Goal: Task Accomplishment & Management: Manage account settings

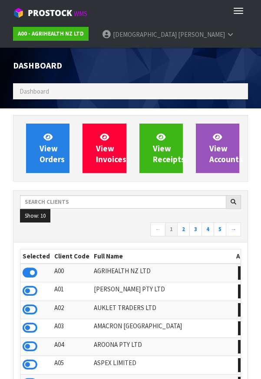
scroll to position [683, 247]
click at [243, 4] on button "Toggle navigation" at bounding box center [238, 10] width 19 height 15
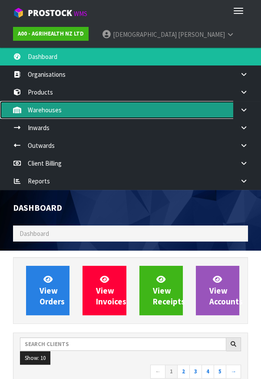
click at [44, 103] on link "Warehouses" at bounding box center [130, 110] width 261 height 18
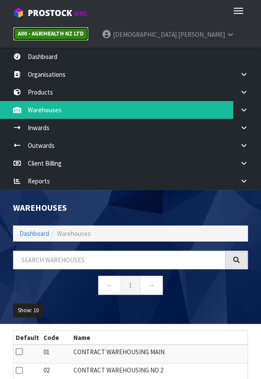
click at [64, 27] on link "A00 - AGRIHEALTH NZ LTD" at bounding box center [50, 34] width 75 height 14
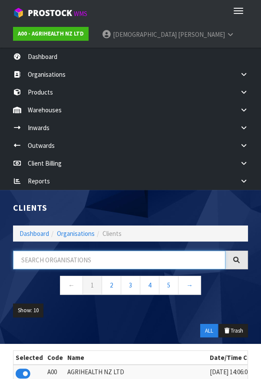
click at [95, 260] on input "text" at bounding box center [119, 260] width 212 height 19
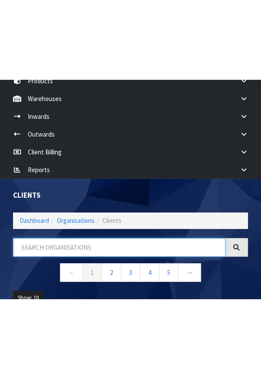
scroll to position [149, 0]
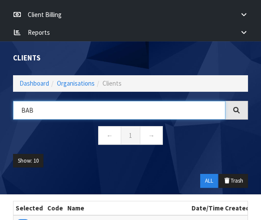
type input "BAB"
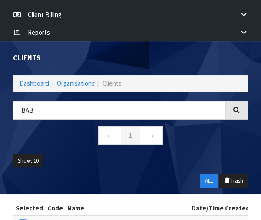
click at [139, 170] on ul "Show: 10 5 10 25 50" at bounding box center [130, 164] width 235 height 20
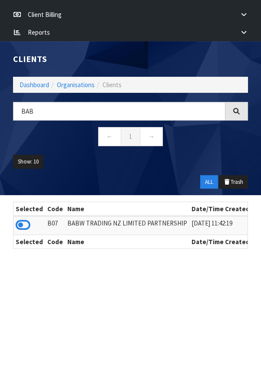
click at [26, 228] on icon at bounding box center [23, 225] width 15 height 13
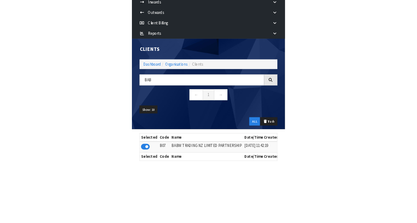
scroll to position [56, 0]
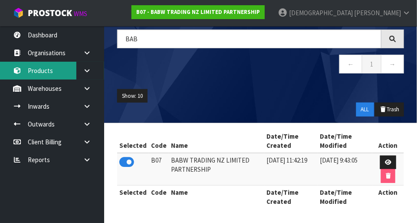
click at [62, 63] on link "Products" at bounding box center [52, 71] width 104 height 18
click at [56, 64] on link "Products" at bounding box center [52, 71] width 104 height 18
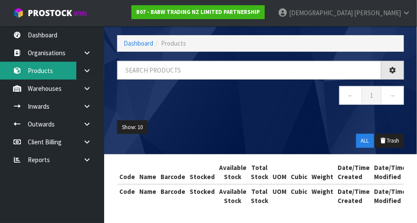
scroll to position [35, 0]
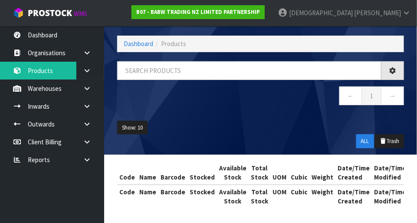
click at [88, 85] on div "Products Export Split button! SOH Summary Measurements Dangerous Goods Import P…" at bounding box center [208, 94] width 417 height 258
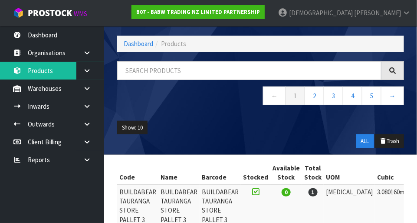
click at [84, 92] on link at bounding box center [90, 88] width 28 height 18
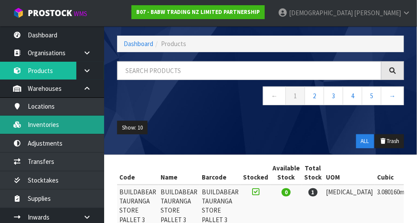
click at [54, 124] on link "Inventories" at bounding box center [52, 124] width 104 height 18
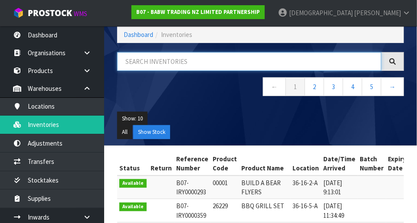
click at [224, 59] on input "text" at bounding box center [249, 61] width 264 height 19
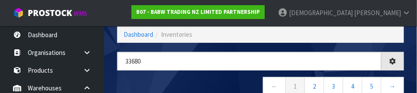
click at [225, 83] on nav "← 1 2 3 4 5 →" at bounding box center [260, 87] width 287 height 21
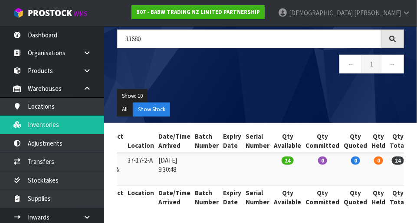
scroll to position [0, 0]
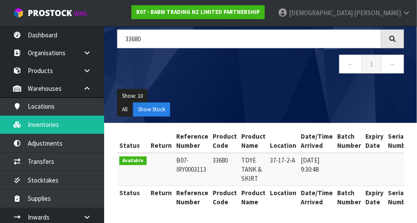
copy td "33680"
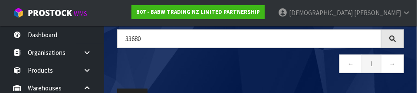
click at [260, 76] on div "33680 ← 1 →" at bounding box center [261, 56] width 300 height 53
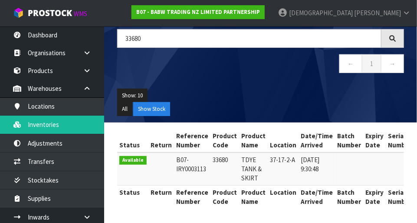
scroll to position [65, 0]
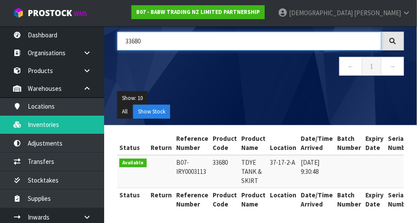
click at [158, 39] on input "33680" at bounding box center [249, 41] width 264 height 19
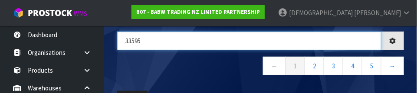
type input "33595"
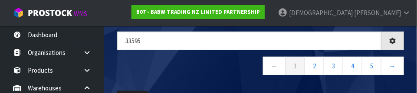
click at [233, 71] on nav "← 1 2 3 4 5 →" at bounding box center [260, 67] width 287 height 21
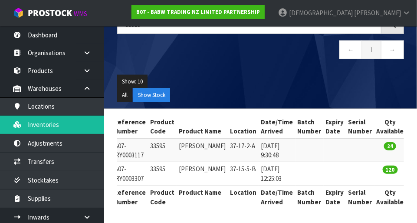
scroll to position [0, 0]
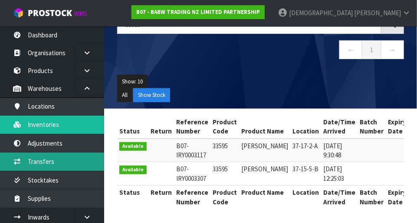
click at [54, 162] on link "Transfers" at bounding box center [52, 161] width 104 height 18
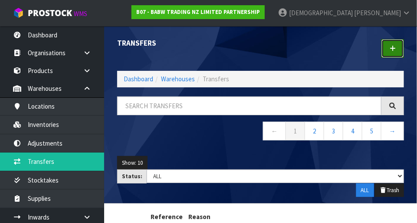
click at [260, 50] on icon at bounding box center [393, 48] width 6 height 7
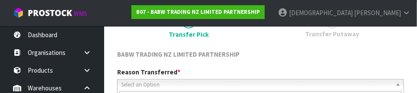
scroll to position [128, 0]
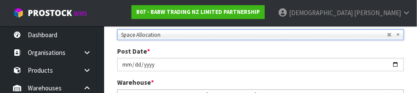
click at [219, 49] on div "Post Date * [DATE]" at bounding box center [261, 59] width 300 height 25
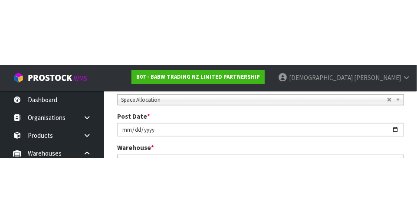
scroll to position [133, 0]
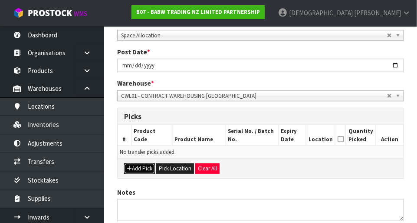
click at [143, 164] on button "Add Pick" at bounding box center [139, 168] width 31 height 10
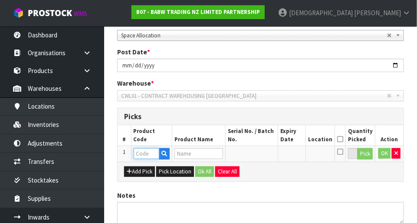
click at [143, 150] on input "text" at bounding box center [147, 153] width 26 height 11
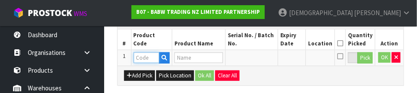
scroll to position [234, 0]
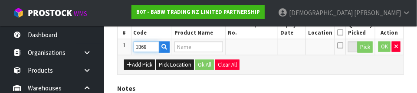
type input "33680"
type input "TDYE TANK & SKIRT"
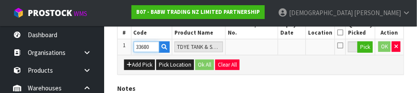
type input "33680"
click at [260, 70] on div "Add Pick Pick Location Ok All Clear All" at bounding box center [261, 65] width 286 height 20
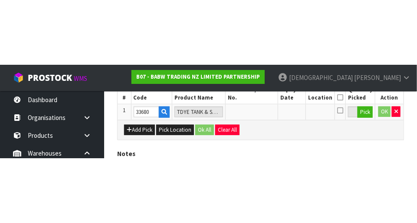
scroll to position [195, 0]
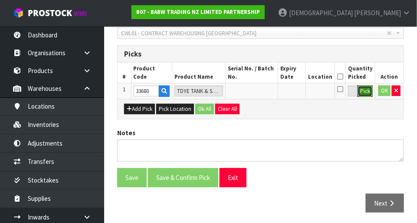
click at [260, 90] on button "Pick" at bounding box center [364, 90] width 15 height 11
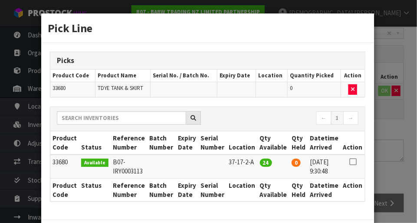
click at [260, 161] on icon at bounding box center [352, 161] width 7 height 0
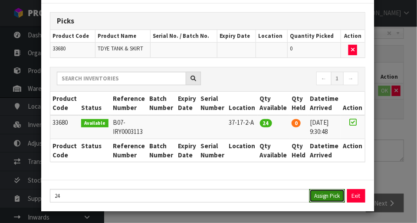
click at [260, 197] on button "Assign Pick" at bounding box center [327, 195] width 36 height 13
type input "24"
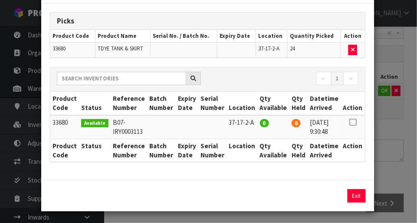
click at [260, 140] on div "Pick Line Picks Product Code Product Name Serial No. / Batch No. Expiry Date Lo…" at bounding box center [208, 111] width 417 height 223
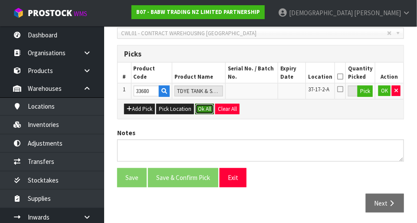
click at [203, 107] on button "Ok All" at bounding box center [204, 109] width 19 height 10
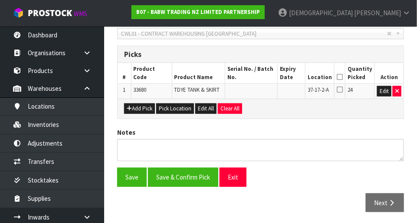
click at [260, 77] on icon at bounding box center [340, 77] width 6 height 0
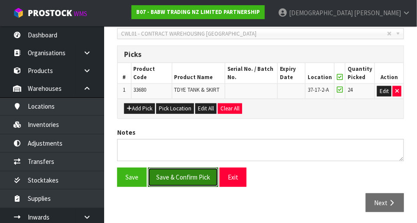
click at [183, 171] on button "Save & Confirm Pick" at bounding box center [183, 176] width 70 height 19
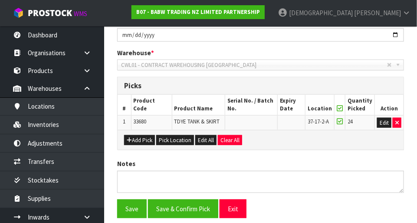
scroll to position [0, 0]
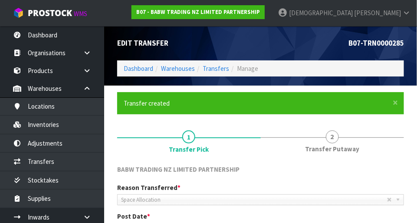
click at [260, 141] on span "2" at bounding box center [332, 136] width 13 height 13
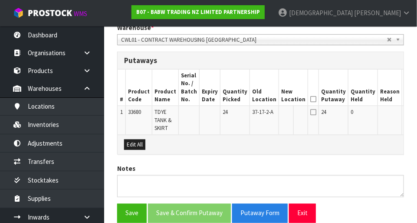
scroll to position [221, 0]
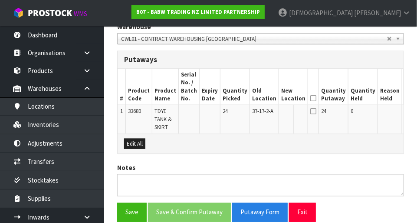
click at [260, 109] on button "Edit" at bounding box center [411, 112] width 14 height 10
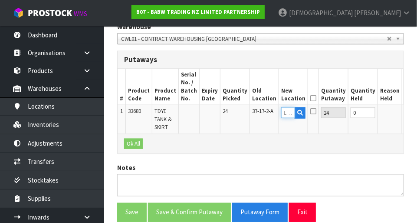
click at [260, 111] on input "text" at bounding box center [288, 112] width 14 height 11
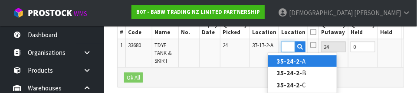
scroll to position [0, 16]
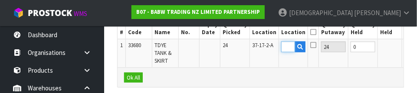
type input "35-24-2-C"
click at [260, 46] on td at bounding box center [390, 53] width 24 height 29
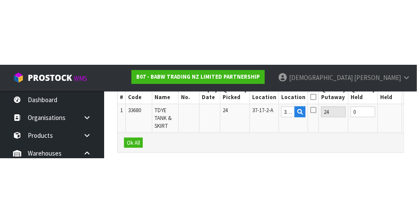
scroll to position [256, 0]
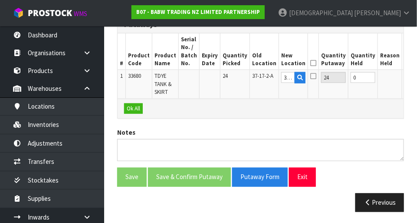
click at [260, 80] on button "OK" at bounding box center [410, 77] width 12 height 10
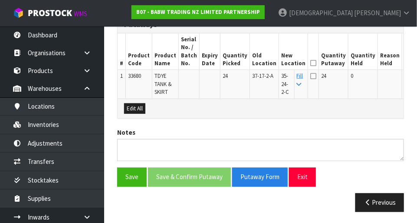
click at [260, 63] on icon at bounding box center [313, 63] width 6 height 0
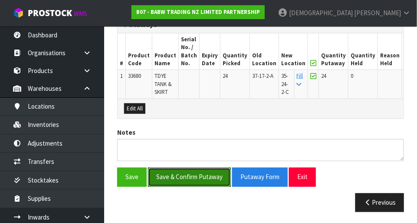
click at [188, 175] on button "Save & Confirm Putaway" at bounding box center [189, 176] width 83 height 19
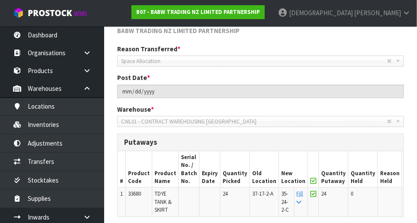
scroll to position [237, 0]
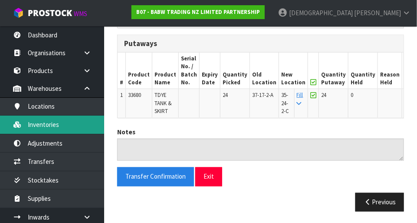
click at [56, 125] on link "Inventories" at bounding box center [52, 124] width 104 height 18
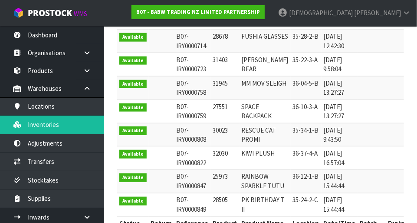
click at [165, 76] on td at bounding box center [162, 64] width 26 height 23
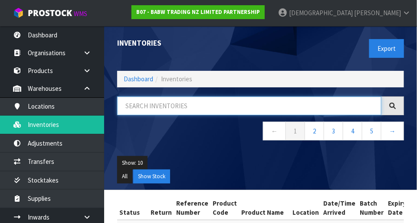
click at [180, 108] on input "text" at bounding box center [249, 105] width 264 height 19
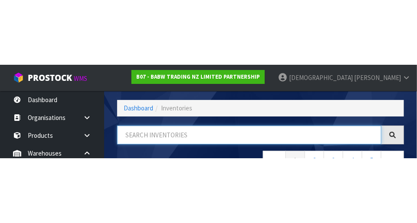
scroll to position [59, 0]
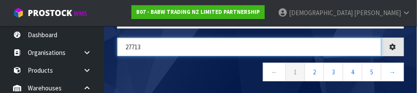
type input "27713"
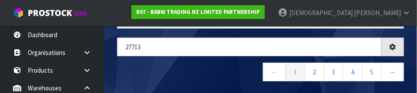
click at [184, 73] on nav "← 1 2 3 4 5 →" at bounding box center [260, 73] width 287 height 21
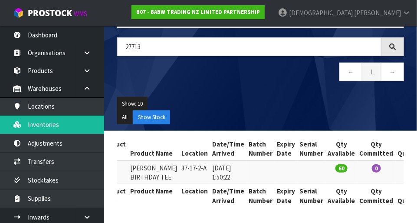
scroll to position [0, 0]
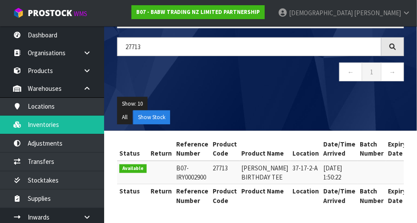
copy td "27713"
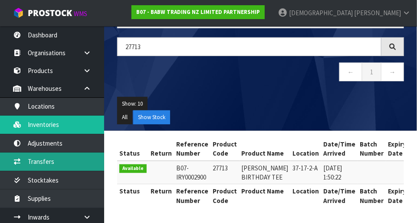
click at [52, 160] on link "Transfers" at bounding box center [52, 161] width 104 height 18
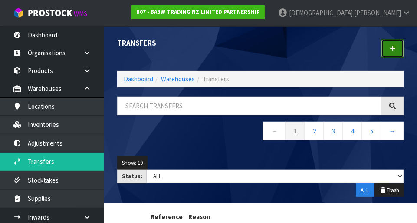
click at [260, 52] on link at bounding box center [392, 48] width 23 height 19
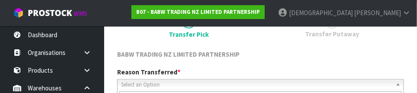
scroll to position [128, 0]
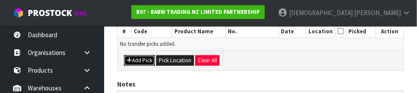
click at [139, 64] on button "Add Pick" at bounding box center [139, 61] width 31 height 10
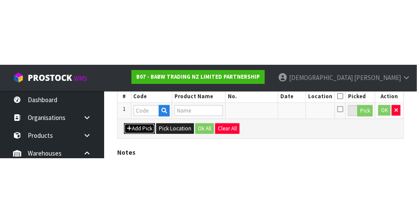
scroll to position [195, 0]
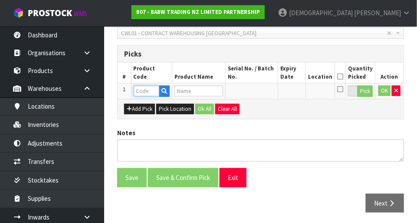
paste input "27713"
type input "27713"
type input "DINO BIRTHDAY TEE"
type input "27713"
click at [260, 92] on button "Pick" at bounding box center [364, 90] width 15 height 11
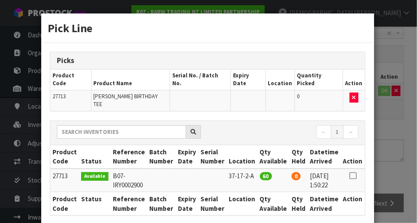
scroll to position [39, 0]
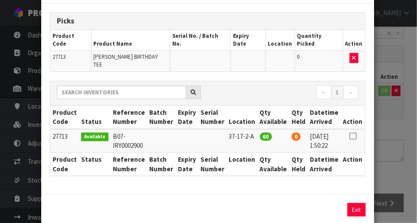
click at [260, 136] on icon at bounding box center [352, 136] width 7 height 0
click at [260, 203] on button "Assign Pick" at bounding box center [327, 209] width 36 height 13
type input "60"
click at [260, 148] on div "Pick Line Picks Product Code Product Name Serial No. / Batch No. Expiry Date Lo…" at bounding box center [208, 111] width 417 height 223
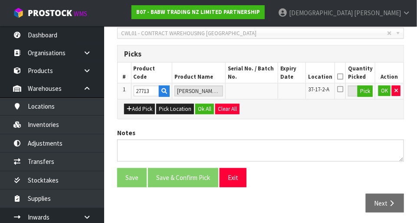
click at [260, 76] on icon at bounding box center [340, 76] width 6 height 0
click at [200, 110] on button "Ok All" at bounding box center [204, 109] width 19 height 10
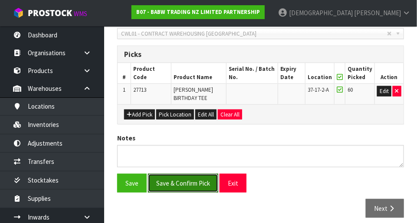
click at [192, 177] on button "Save & Confirm Pick" at bounding box center [183, 183] width 70 height 19
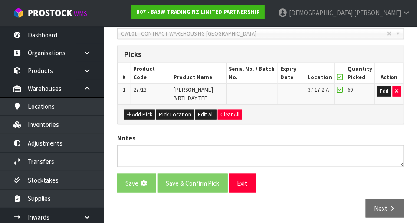
scroll to position [0, 0]
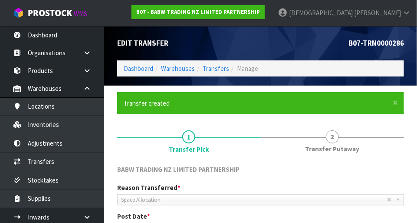
click at [260, 139] on span "2" at bounding box center [332, 136] width 13 height 13
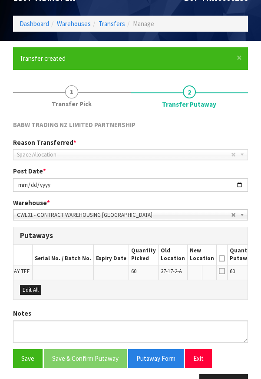
scroll to position [0, 132]
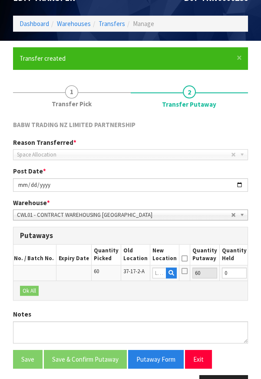
scroll to position [0, 130]
click at [154, 268] on input "text" at bounding box center [161, 273] width 14 height 11
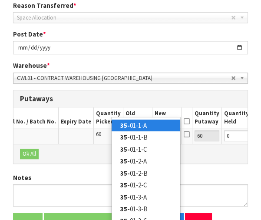
scroll to position [0, 7]
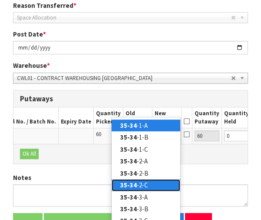
click at [139, 183] on link "35-34 -2-C" at bounding box center [145, 185] width 69 height 12
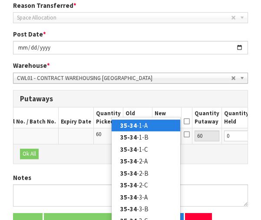
type input "35-34-2-C"
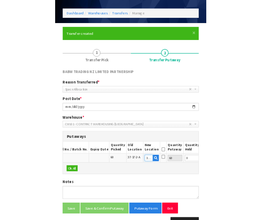
scroll to position [480, 0]
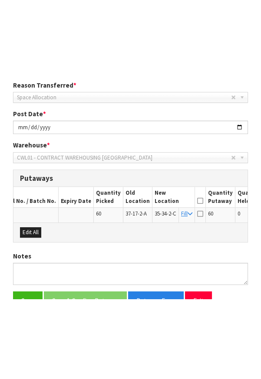
scroll to position [344, 0]
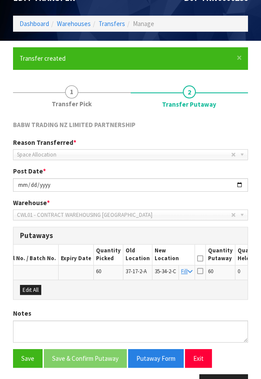
click at [197, 259] on icon at bounding box center [200, 259] width 6 height 0
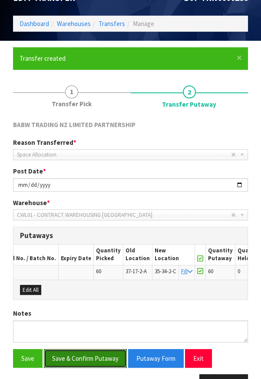
click at [84, 349] on button "Save & Confirm Putaway" at bounding box center [85, 358] width 83 height 19
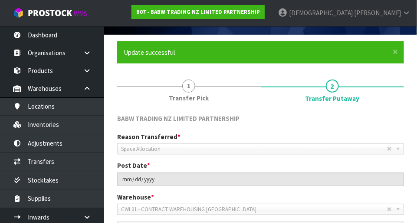
scroll to position [21, 0]
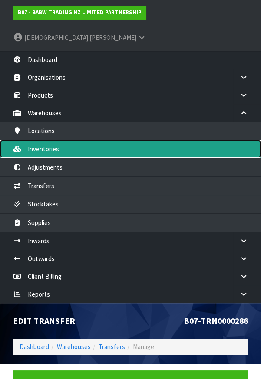
click at [50, 140] on link "Inventories" at bounding box center [130, 149] width 261 height 18
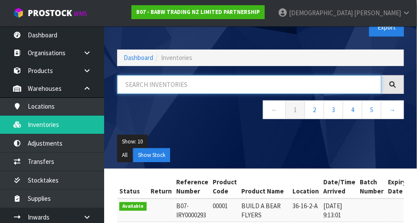
click at [191, 85] on input "text" at bounding box center [249, 84] width 264 height 19
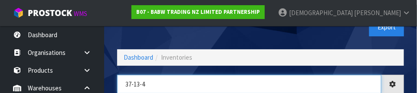
type input "37-13-4"
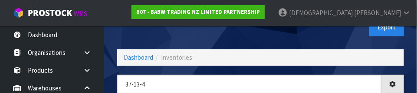
click at [260, 43] on div "Export" at bounding box center [336, 27] width 150 height 45
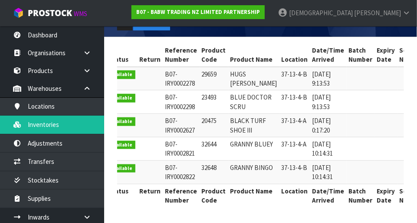
scroll to position [0, 13]
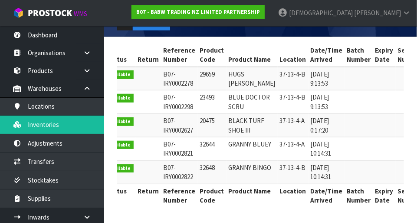
copy td "32648"
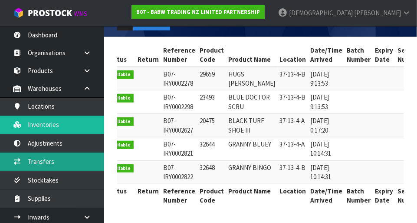
click at [48, 161] on link "Transfers" at bounding box center [52, 161] width 104 height 18
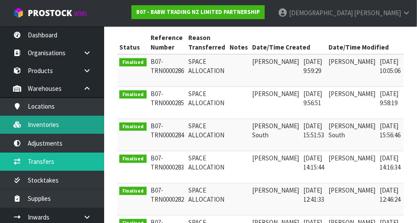
click at [53, 129] on link "Inventories" at bounding box center [52, 124] width 104 height 18
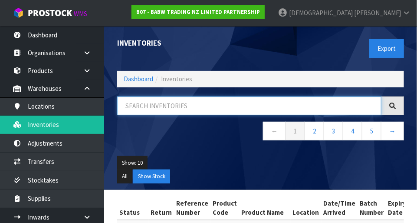
paste input "32648"
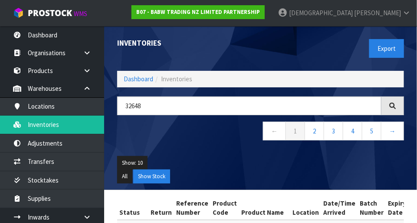
click at [208, 49] on div "Inventories" at bounding box center [186, 43] width 150 height 34
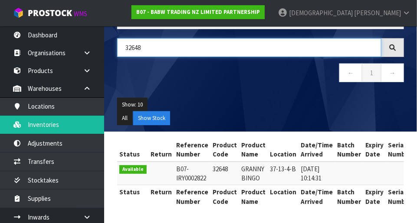
click at [200, 48] on input "32648" at bounding box center [249, 47] width 264 height 19
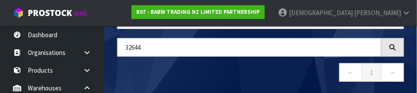
click at [206, 67] on nav "← 1 →" at bounding box center [260, 73] width 287 height 21
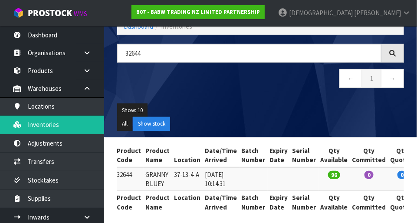
scroll to position [0, 97]
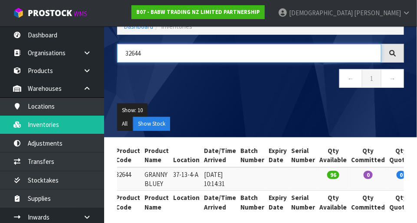
click at [197, 55] on input "32644" at bounding box center [249, 53] width 264 height 19
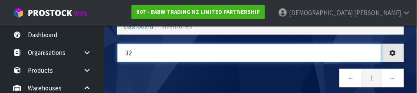
type input "3"
click at [175, 61] on input "23493" at bounding box center [249, 53] width 264 height 19
type input "23493"
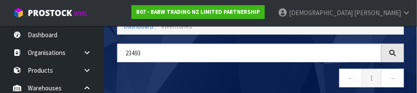
click at [260, 75] on nav "← 1 →" at bounding box center [260, 79] width 287 height 21
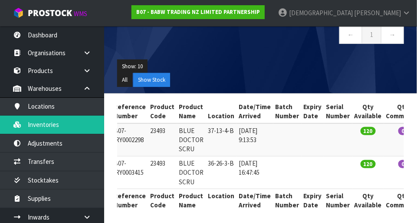
scroll to position [0, 66]
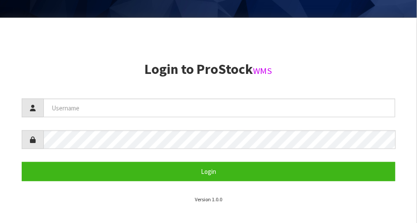
scroll to position [204, 0]
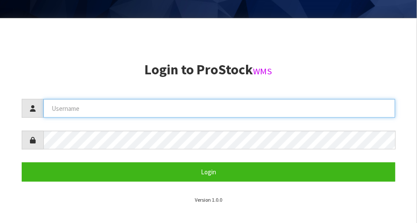
click at [204, 105] on input "text" at bounding box center [219, 108] width 352 height 19
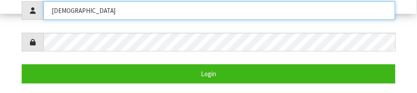
scroll to position [173, 0]
type input "[DEMOGRAPHIC_DATA]"
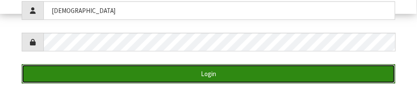
click at [207, 76] on button "Login" at bounding box center [209, 74] width 374 height 19
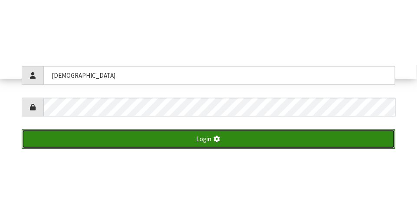
scroll to position [223, 0]
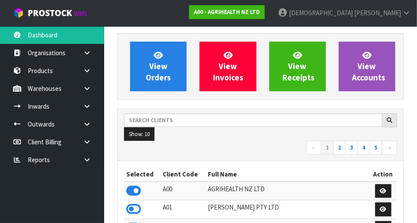
scroll to position [685, 300]
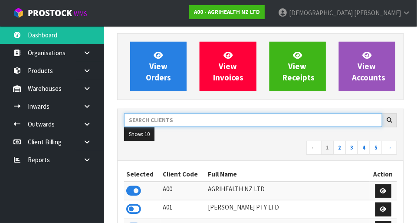
click at [213, 118] on input "text" at bounding box center [253, 119] width 258 height 13
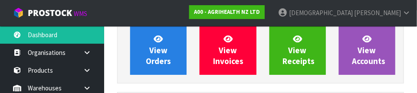
scroll to position [127, 0]
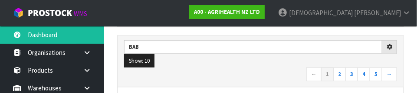
click at [234, 68] on nav "← 1 2 3 4 5 →" at bounding box center [260, 75] width 273 height 15
type input "BAB"
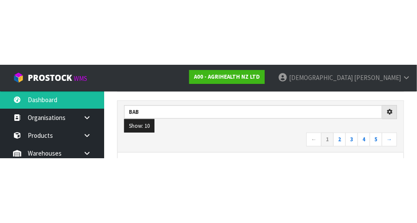
scroll to position [131, 0]
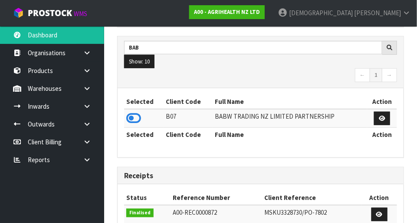
click at [138, 118] on icon at bounding box center [133, 117] width 15 height 13
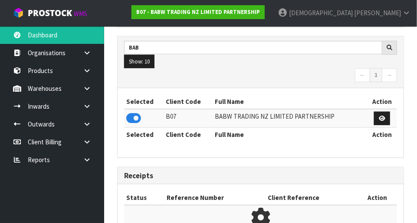
scroll to position [569, 300]
click at [83, 87] on icon at bounding box center [87, 88] width 8 height 7
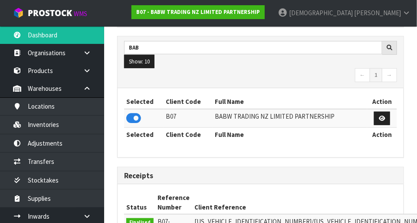
scroll to position [685, 300]
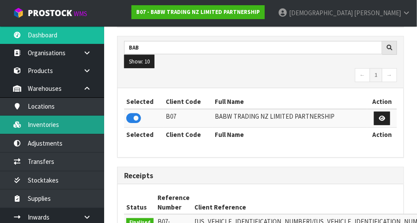
click at [66, 128] on link "Inventories" at bounding box center [52, 124] width 104 height 18
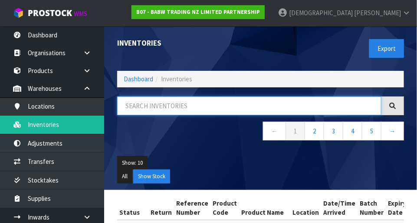
click at [205, 108] on input "text" at bounding box center [249, 105] width 264 height 19
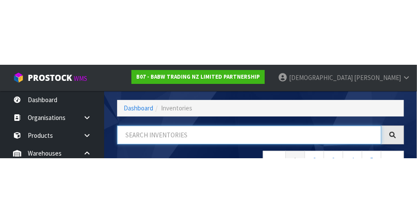
scroll to position [59, 0]
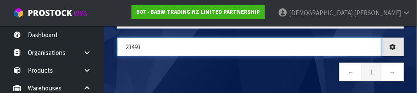
type input "23493"
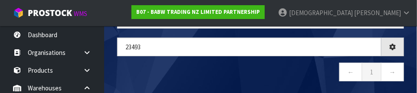
click at [186, 72] on nav "← 1 →" at bounding box center [260, 73] width 287 height 21
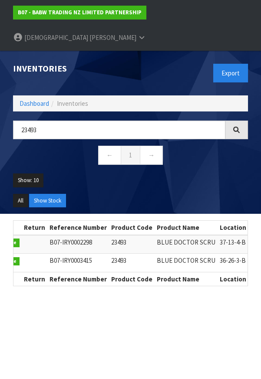
scroll to position [0, 23]
click at [217, 222] on th "Location" at bounding box center [232, 279] width 31 height 14
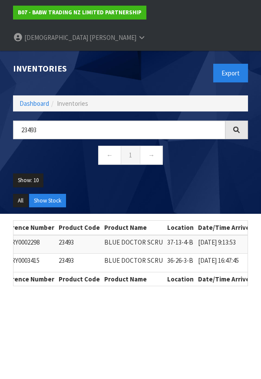
scroll to position [0, 78]
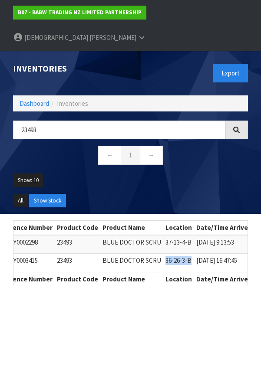
copy td "36-26-3-B"
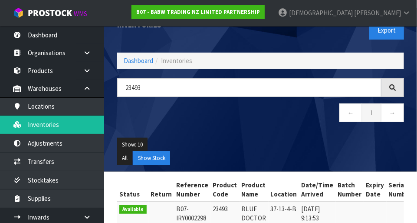
scroll to position [17, 0]
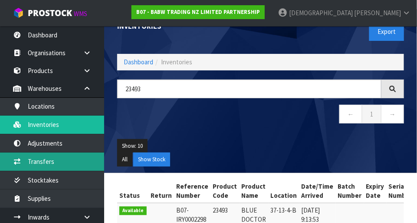
click at [52, 162] on link "Transfers" at bounding box center [52, 161] width 104 height 18
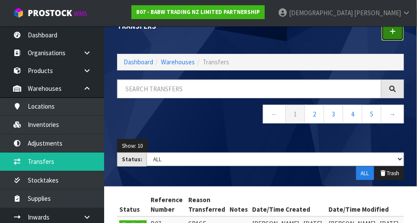
click at [390, 36] on link at bounding box center [392, 31] width 23 height 19
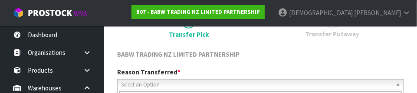
scroll to position [128, 0]
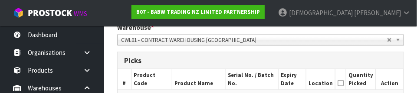
click at [343, 54] on div "Picks" at bounding box center [261, 60] width 286 height 17
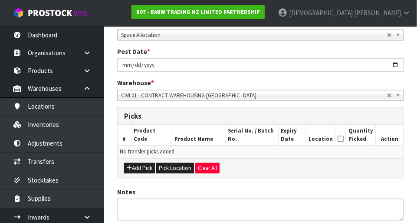
scroll to position [134, 0]
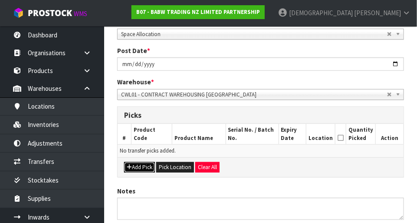
click at [141, 166] on button "Add Pick" at bounding box center [139, 167] width 31 height 10
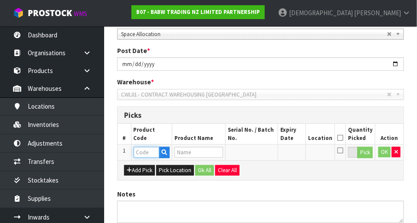
paste input "36-26-3-B"
type input "36-26-3-B"
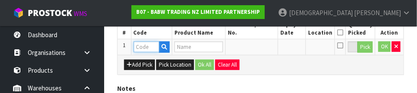
scroll to position [0, 0]
type input "23493"
click at [288, 67] on div "Add Pick Pick Location Ok All Clear All" at bounding box center [261, 65] width 286 height 20
type input "BLUE DOCTOR SCRU"
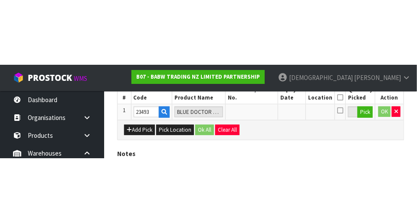
scroll to position [195, 0]
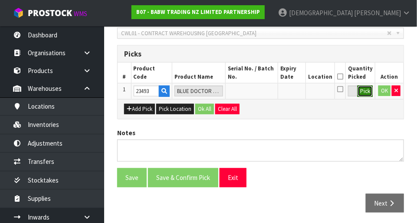
click at [361, 89] on button "Pick" at bounding box center [364, 90] width 15 height 11
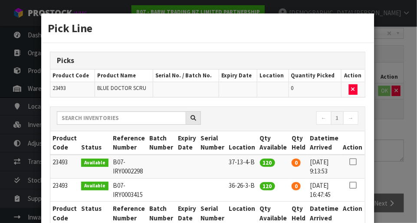
click at [353, 185] on icon at bounding box center [352, 185] width 7 height 0
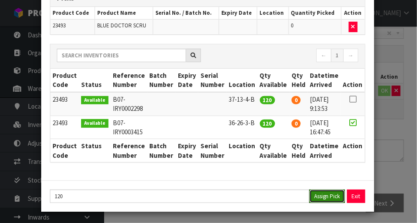
click at [325, 194] on button "Assign Pick" at bounding box center [327, 195] width 36 height 13
type input "120"
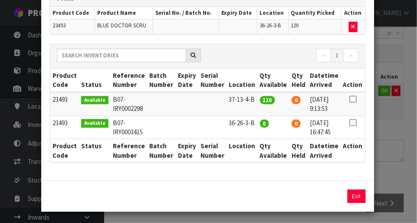
click at [401, 150] on div "Pick Line Picks Product Code Product Name Serial No. / Batch No. Expiry Date Lo…" at bounding box center [208, 111] width 417 height 223
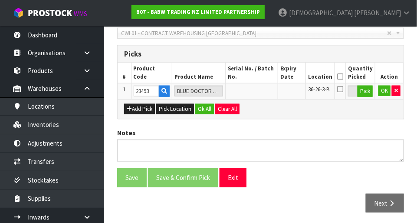
click at [343, 76] on icon at bounding box center [340, 76] width 6 height 0
click at [203, 106] on button "Ok All" at bounding box center [204, 109] width 19 height 10
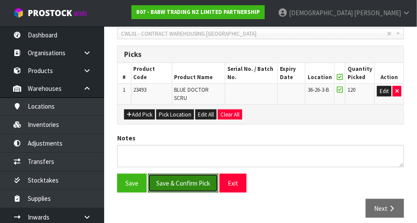
click at [187, 174] on button "Save & Confirm Pick" at bounding box center [183, 183] width 70 height 19
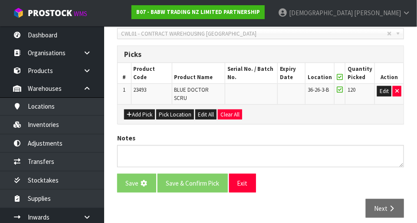
scroll to position [0, 0]
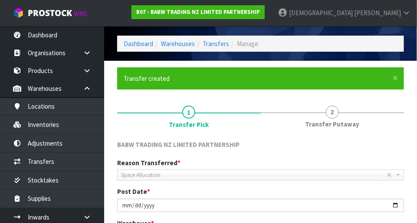
scroll to position [19, 0]
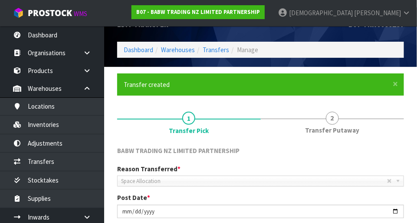
click at [335, 122] on span "2" at bounding box center [332, 117] width 13 height 13
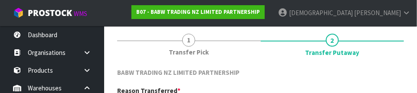
scroll to position [220, 0]
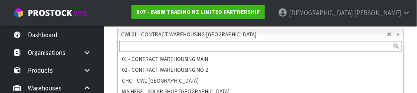
click at [309, 44] on input "text" at bounding box center [260, 46] width 282 height 11
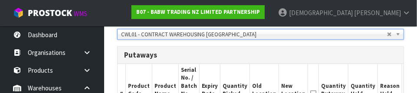
click at [344, 57] on h3 "Putaways" at bounding box center [260, 55] width 273 height 8
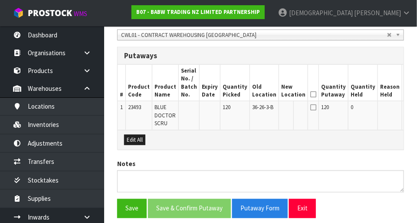
scroll to position [223, 0]
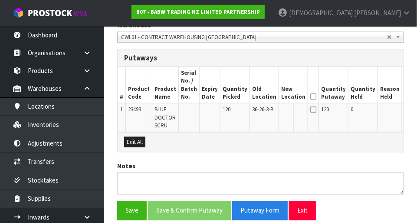
click at [404, 107] on button "Edit" at bounding box center [411, 110] width 14 height 10
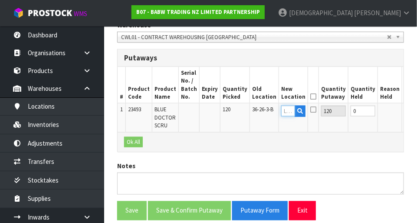
click at [281, 107] on input "text" at bounding box center [288, 110] width 14 height 11
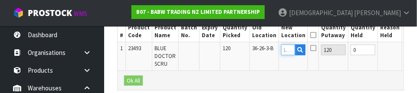
scroll to position [282, 0]
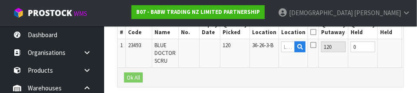
click at [354, 71] on div "Ok All" at bounding box center [261, 78] width 286 height 20
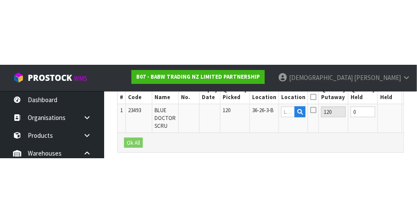
scroll to position [256, 0]
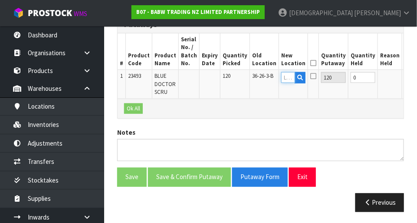
click at [281, 73] on input "text" at bounding box center [288, 77] width 14 height 11
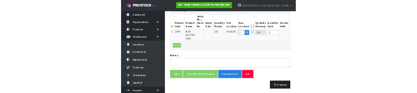
scroll to position [252, 0]
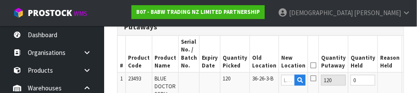
click at [402, 46] on th "Action" at bounding box center [415, 54] width 27 height 36
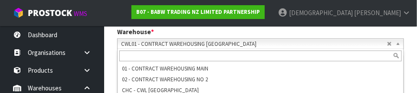
scroll to position [220, 0]
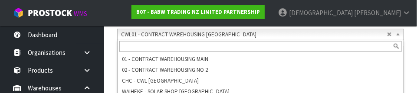
click at [413, 56] on section "× Close Transfer created 1 Transfer Pick 2 Transfer Putaway BABW TRADING NZ LIM…" at bounding box center [260, 57] width 313 height 395
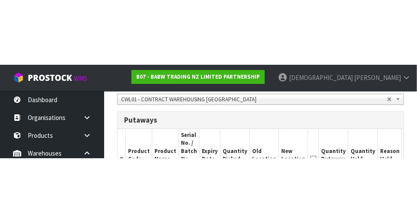
scroll to position [225, 0]
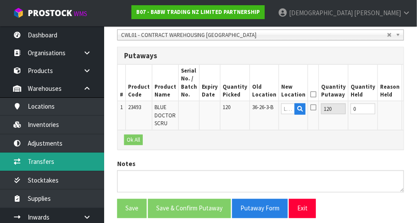
click at [52, 157] on link "Transfers" at bounding box center [52, 161] width 104 height 18
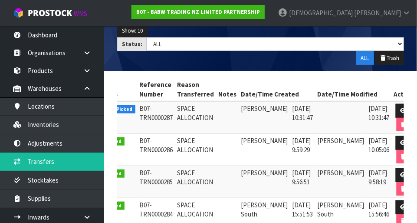
scroll to position [129, 0]
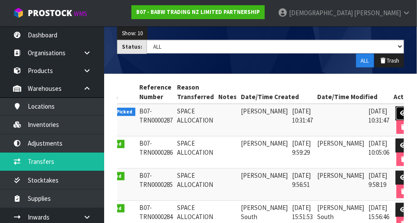
click at [396, 107] on link at bounding box center [404, 113] width 16 height 14
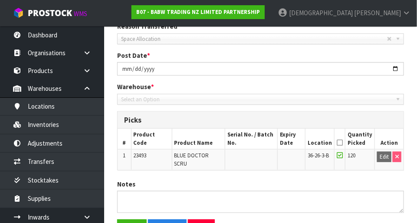
type input "[DATE]"
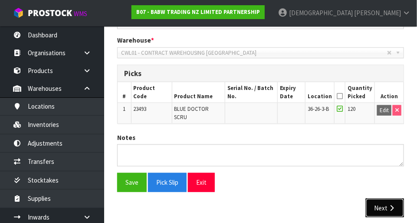
click at [373, 198] on button "Next" at bounding box center [385, 207] width 38 height 19
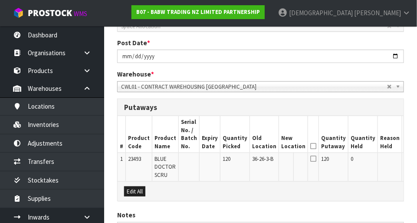
scroll to position [163, 0]
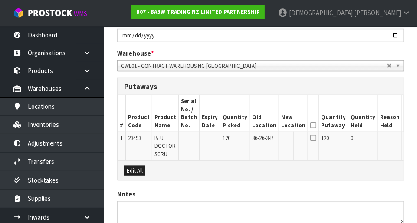
click at [404, 137] on button "Edit" at bounding box center [411, 139] width 14 height 10
paste input "36-26-3-B"
type input "36-26-3-B"
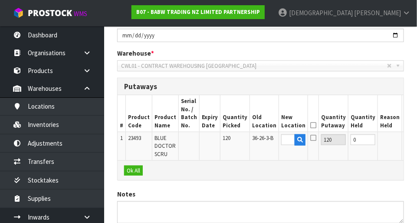
click at [404, 138] on button "OK" at bounding box center [410, 139] width 12 height 10
click at [310, 125] on icon at bounding box center [313, 125] width 6 height 0
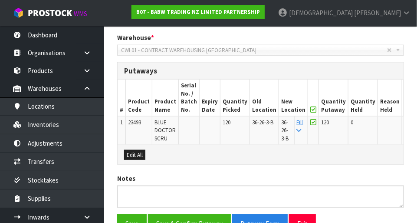
scroll to position [215, 0]
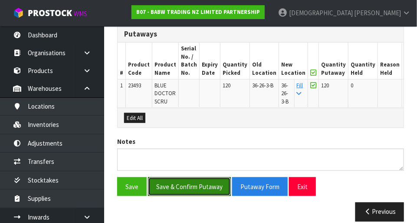
click at [200, 185] on button "Save & Confirm Putaway" at bounding box center [189, 186] width 83 height 19
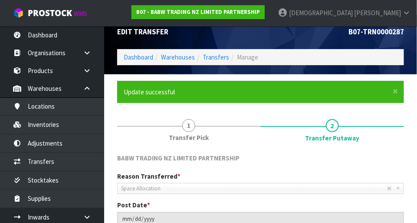
scroll to position [0, 0]
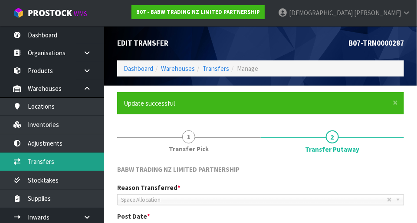
click at [57, 162] on link "Transfers" at bounding box center [52, 161] width 104 height 18
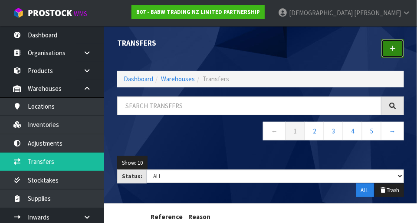
click at [389, 55] on link at bounding box center [392, 48] width 23 height 19
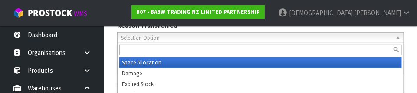
scroll to position [128, 0]
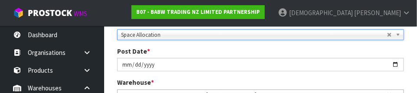
click at [348, 52] on div "Post Date * [DATE]" at bounding box center [261, 59] width 300 height 25
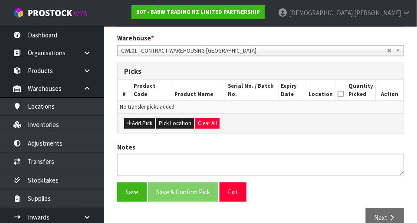
scroll to position [193, 0]
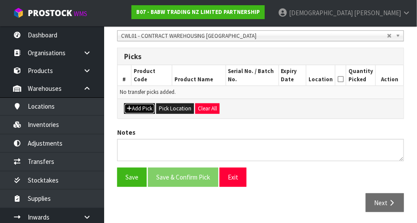
click at [144, 106] on button "Add Pick" at bounding box center [139, 108] width 31 height 10
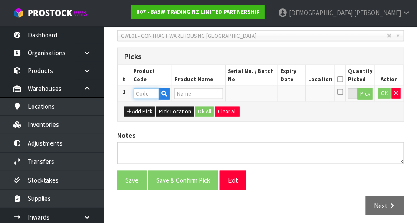
paste input "36-26-3-B"
click at [151, 91] on input "36-26-3-B" at bounding box center [147, 93] width 26 height 11
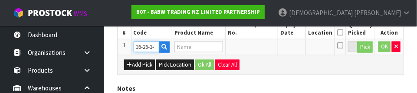
scroll to position [0, 0]
type input "3"
type input "23493"
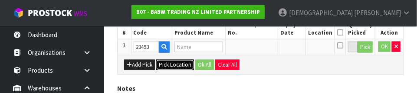
click at [171, 60] on button "Pick Location" at bounding box center [175, 65] width 38 height 10
type input "BLUE DOCTOR SCRU"
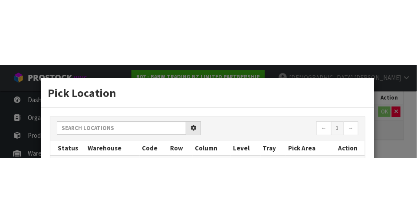
scroll to position [195, 0]
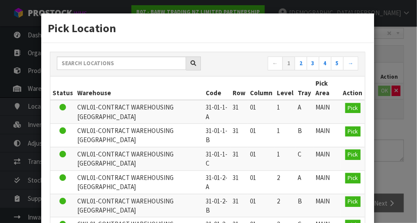
click at [390, 47] on div "Pick Location ← 1 2 3 4 5 → Status Warehouse Code Row Column Level Tray Pick Ar…" at bounding box center [208, 111] width 417 height 223
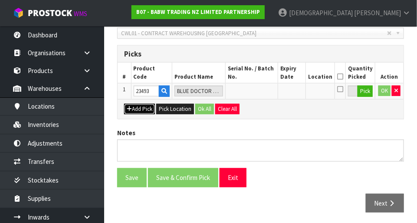
click at [144, 106] on button "Add Pick" at bounding box center [139, 109] width 31 height 10
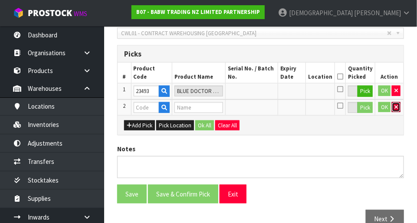
click at [394, 105] on icon "button" at bounding box center [395, 107] width 3 height 6
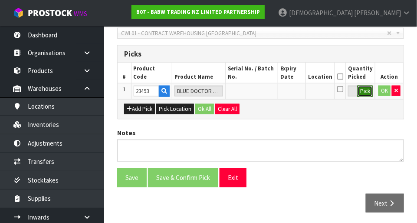
click at [362, 93] on button "Pick" at bounding box center [364, 90] width 15 height 11
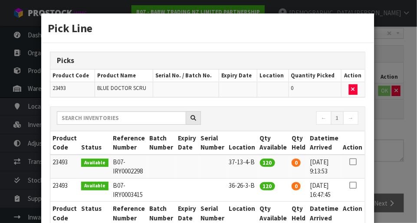
click at [354, 161] on icon at bounding box center [352, 161] width 7 height 0
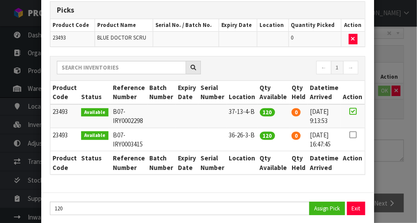
scroll to position [62, 0]
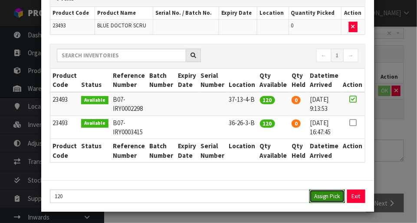
click at [322, 192] on button "Assign Pick" at bounding box center [327, 195] width 36 height 13
type input "120"
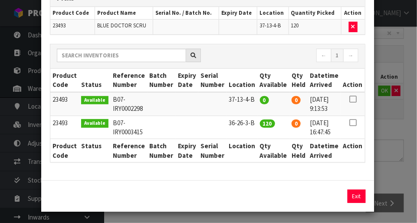
click at [396, 147] on div "Pick Line Picks Product Code Product Name Serial No. / Batch No. Expiry Date Lo…" at bounding box center [208, 111] width 417 height 223
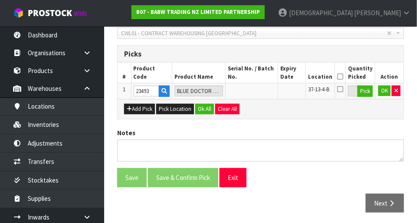
click at [343, 76] on icon at bounding box center [340, 76] width 6 height 0
click at [201, 107] on button "Ok All" at bounding box center [204, 109] width 19 height 10
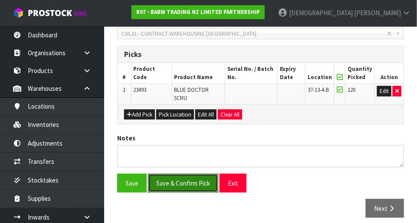
click at [192, 174] on button "Save & Confirm Pick" at bounding box center [183, 183] width 70 height 19
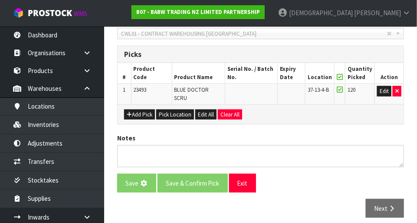
scroll to position [0, 0]
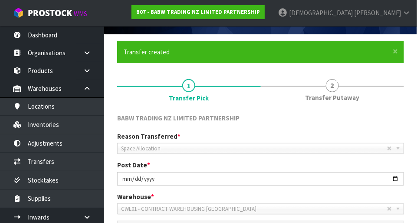
scroll to position [49, 0]
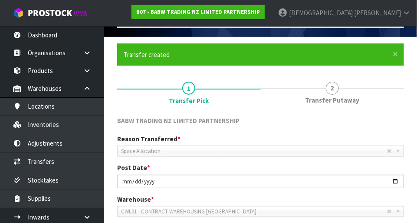
click at [332, 95] on span "Transfer Putaway" at bounding box center [332, 99] width 54 height 9
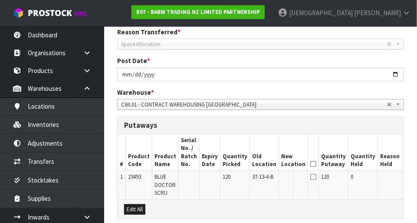
scroll to position [156, 0]
click at [404, 174] on button "Edit" at bounding box center [411, 177] width 14 height 10
paste input "36-26-3-B"
type input "36-26-3-B"
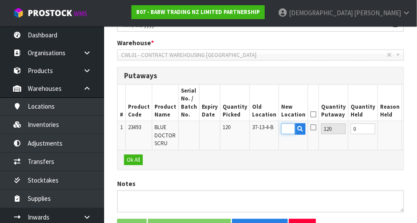
scroll to position [208, 0]
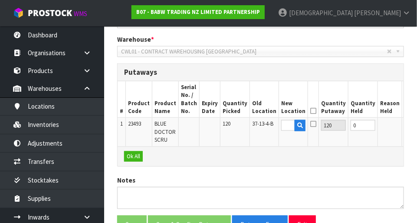
click at [404, 121] on button "OK" at bounding box center [410, 125] width 12 height 10
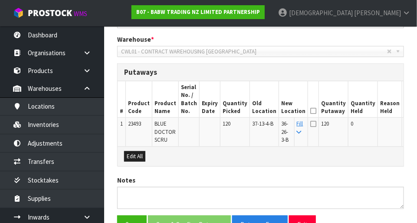
click at [310, 111] on icon at bounding box center [313, 111] width 6 height 0
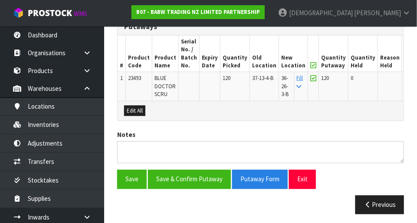
scroll to position [255, 0]
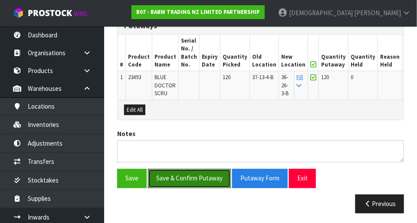
click at [200, 176] on button "Save & Confirm Putaway" at bounding box center [189, 178] width 83 height 19
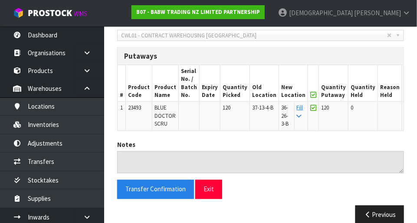
scroll to position [237, 0]
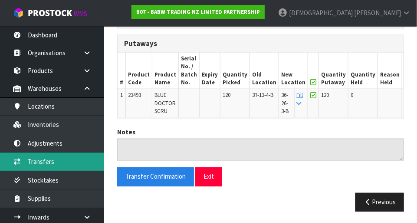
click at [49, 159] on link "Transfers" at bounding box center [52, 161] width 104 height 18
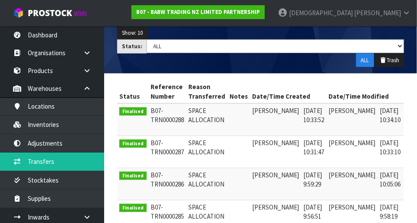
click at [412, 110] on icon at bounding box center [415, 113] width 7 height 6
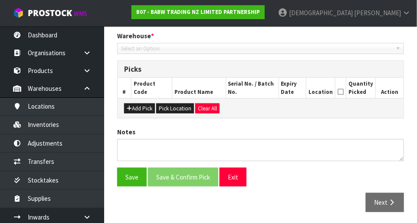
type input "[DATE]"
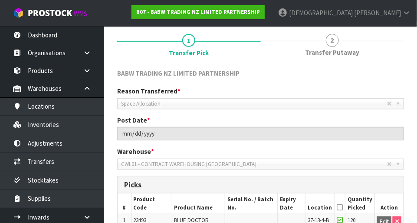
scroll to position [61, 0]
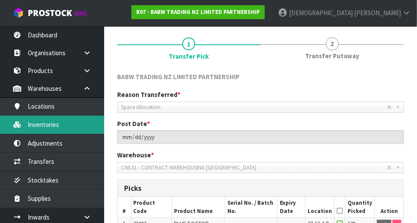
click at [51, 122] on link "Inventories" at bounding box center [52, 124] width 104 height 18
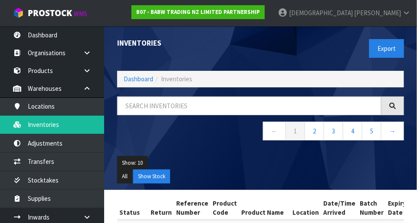
click at [340, 160] on ul "Show: 10 5 10 25 50" at bounding box center [260, 163] width 287 height 14
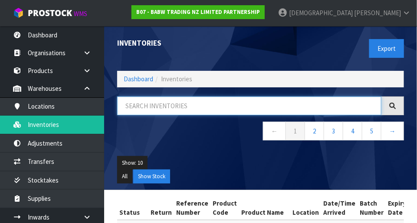
click at [162, 108] on input "text" at bounding box center [249, 105] width 264 height 19
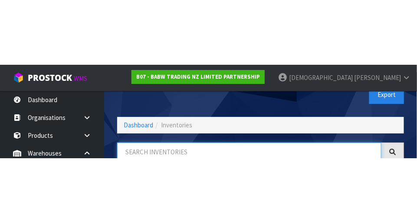
scroll to position [59, 0]
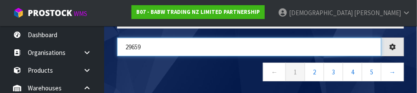
type input "29659"
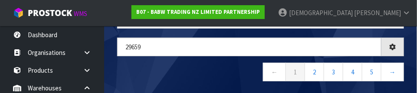
click at [210, 69] on nav "← 1 2 3 4 5 →" at bounding box center [260, 73] width 287 height 21
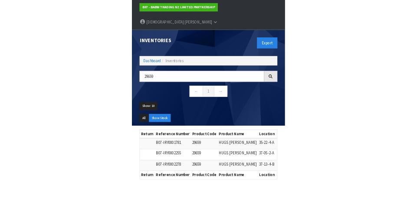
scroll to position [0, 0]
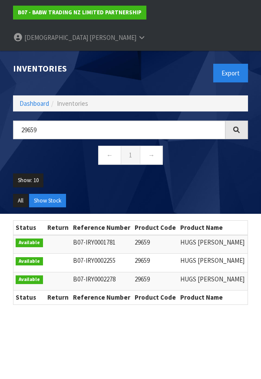
copy td "29659"
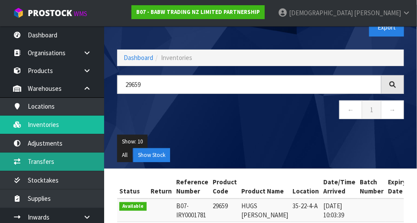
click at [51, 158] on link "Transfers" at bounding box center [52, 161] width 104 height 18
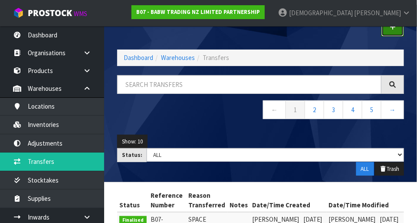
click at [392, 33] on link at bounding box center [392, 27] width 23 height 19
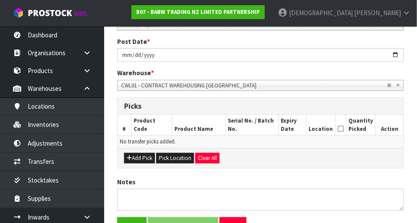
scroll to position [145, 0]
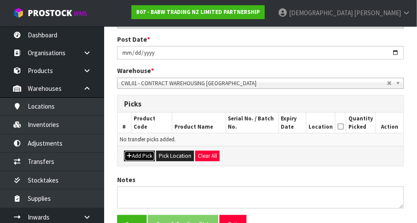
click at [145, 153] on button "Add Pick" at bounding box center [139, 156] width 31 height 10
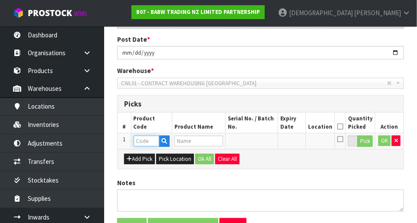
paste input "29659"
type input "29659"
type input "HUGS [PERSON_NAME]"
type input "29659"
click at [366, 145] on button "Pick" at bounding box center [364, 140] width 15 height 11
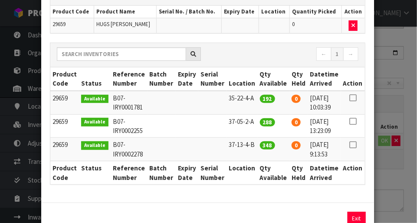
scroll to position [86, 0]
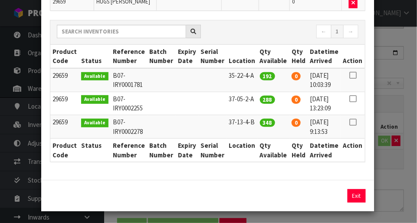
click at [354, 75] on icon at bounding box center [352, 75] width 7 height 0
click at [355, 75] on icon at bounding box center [352, 75] width 7 height 0
click at [353, 75] on icon at bounding box center [352, 75] width 7 height 0
click at [354, 75] on icon at bounding box center [352, 75] width 7 height 0
click at [351, 75] on icon at bounding box center [352, 75] width 7 height 0
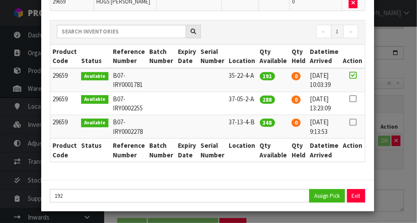
click at [351, 122] on icon at bounding box center [352, 122] width 7 height 0
type input "348"
click at [326, 197] on button "Assign Pick" at bounding box center [327, 195] width 36 height 13
type input "348"
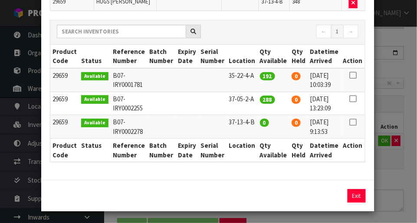
click at [391, 169] on div "Pick Line Picks Product Code Product Name Serial No. / Batch No. Expiry Date Lo…" at bounding box center [208, 111] width 417 height 223
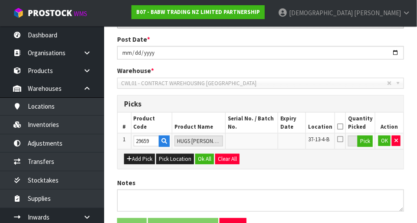
click at [343, 127] on icon at bounding box center [340, 126] width 6 height 0
click at [203, 159] on button "Ok All" at bounding box center [204, 159] width 19 height 10
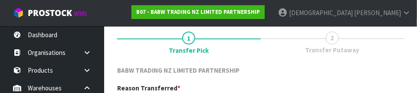
scroll to position [128, 0]
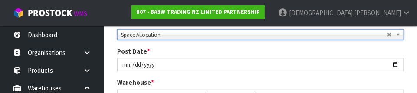
click at [367, 53] on div "Post Date * [DATE]" at bounding box center [261, 59] width 300 height 25
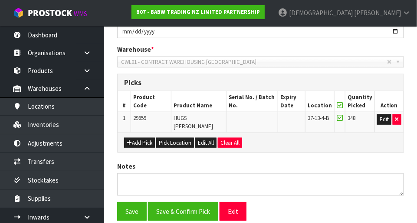
scroll to position [190, 0]
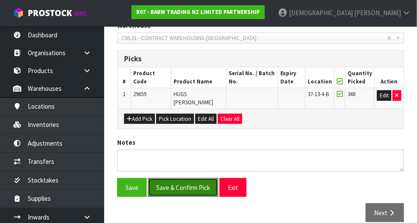
click at [187, 182] on button "Save & Confirm Pick" at bounding box center [183, 187] width 70 height 19
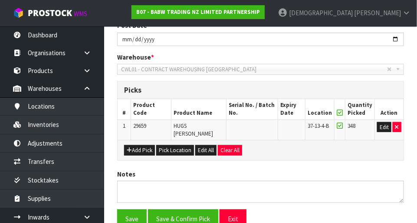
scroll to position [0, 0]
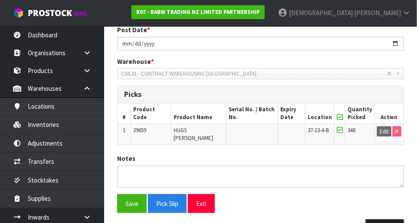
scroll to position [207, 0]
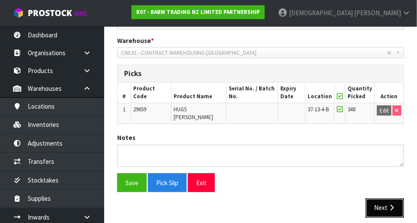
click at [386, 198] on button "Next" at bounding box center [385, 207] width 38 height 19
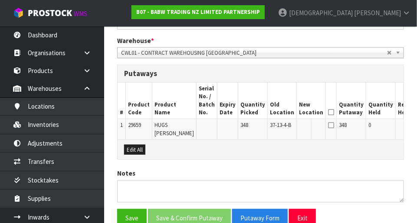
scroll to position [0, 0]
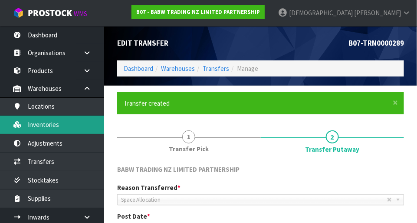
click at [54, 129] on link "Inventories" at bounding box center [52, 124] width 104 height 18
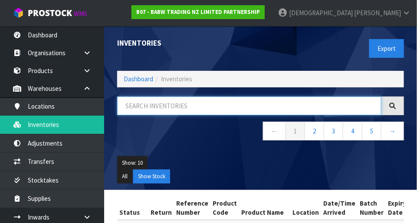
click at [166, 114] on input "text" at bounding box center [249, 105] width 264 height 19
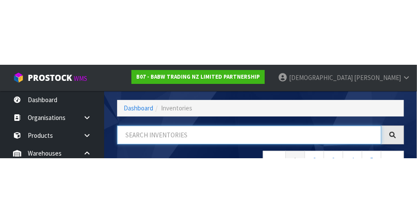
scroll to position [59, 0]
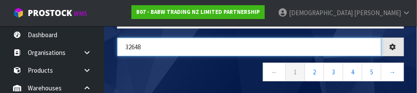
type input "32648"
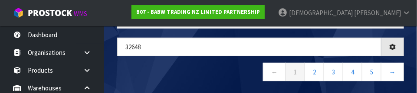
click at [210, 66] on nav "← 1 2 3 4 5 →" at bounding box center [260, 73] width 287 height 21
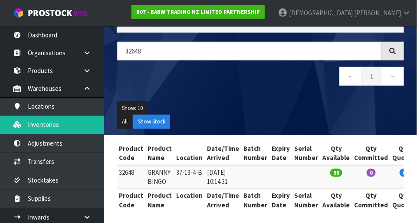
scroll to position [0, 94]
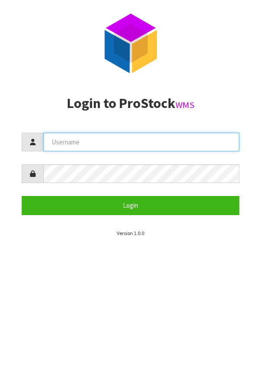
click at [135, 140] on input "text" at bounding box center [141, 142] width 196 height 19
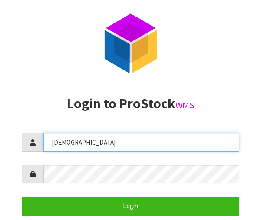
type input "[DEMOGRAPHIC_DATA]"
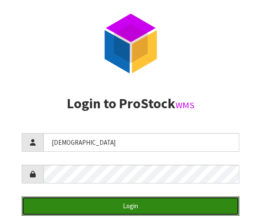
click at [153, 205] on button "Login" at bounding box center [130, 205] width 217 height 19
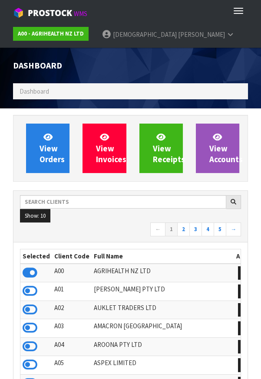
scroll to position [683, 247]
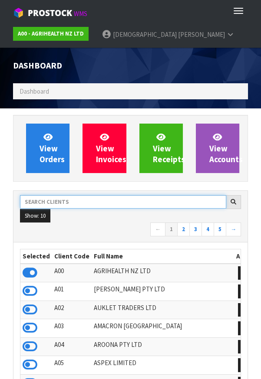
click at [80, 199] on input "text" at bounding box center [123, 201] width 206 height 13
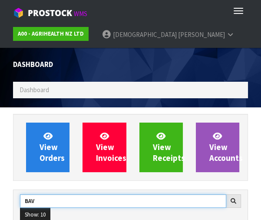
type input "BA"
type input "BAB"
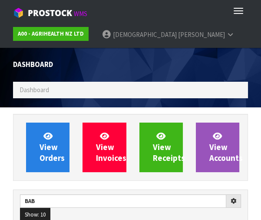
click at [133, 179] on div "View Orders View Invoices View Receipts View Accounts" at bounding box center [130, 147] width 235 height 67
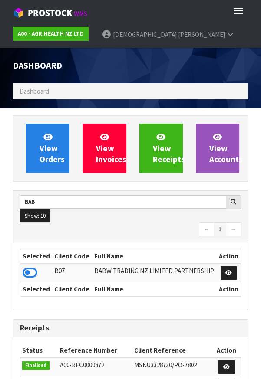
click at [30, 269] on icon at bounding box center [30, 272] width 15 height 13
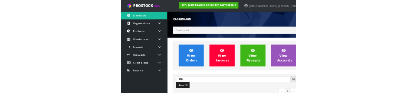
scroll to position [685, 300]
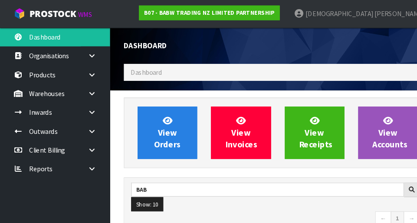
click at [85, 88] on icon at bounding box center [87, 88] width 8 height 7
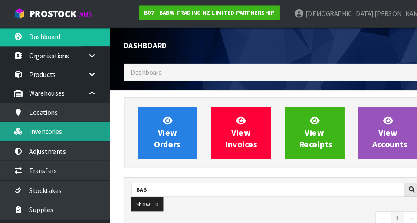
click at [55, 125] on link "Inventories" at bounding box center [52, 124] width 104 height 18
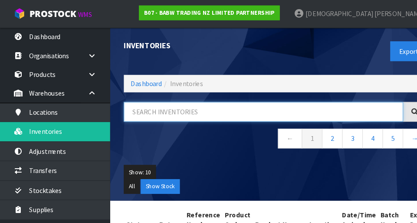
click at [171, 107] on input "text" at bounding box center [249, 105] width 264 height 19
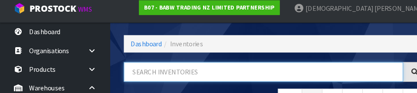
scroll to position [56, 0]
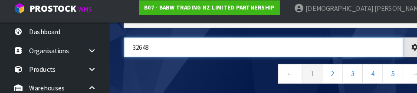
type input "32648"
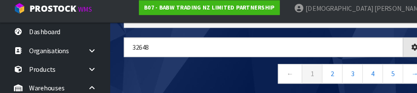
click at [219, 66] on nav "← 1 2 3 4 5 →" at bounding box center [260, 76] width 287 height 21
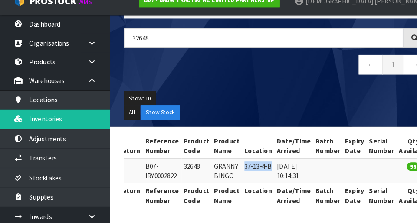
scroll to position [0, 39]
copy td "32648"
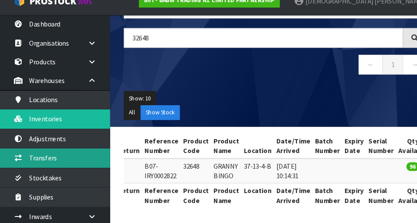
click at [51, 157] on link "Transfers" at bounding box center [52, 161] width 104 height 18
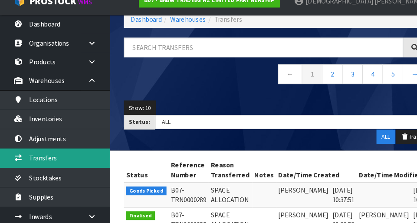
scroll to position [58, 0]
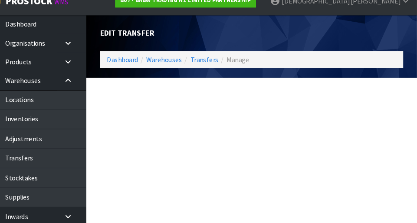
click at [260, 178] on section "Edit Transfer Dashboard Warehouses Transfers Manage" at bounding box center [208, 111] width 417 height 223
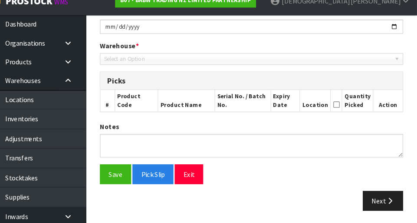
scroll to position [176, 0]
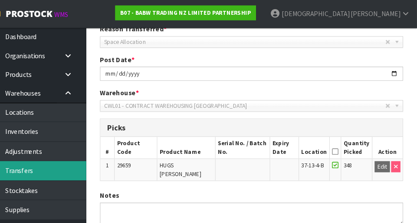
click at [55, 153] on link "Transfers" at bounding box center [52, 161] width 104 height 18
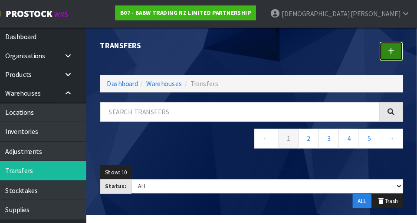
click at [260, 44] on link at bounding box center [392, 48] width 23 height 19
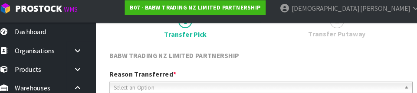
scroll to position [126, 0]
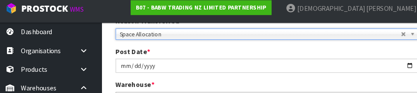
click at [260, 49] on div "Post Date * [DATE]" at bounding box center [261, 61] width 300 height 25
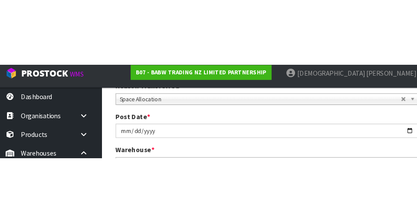
scroll to position [131, 0]
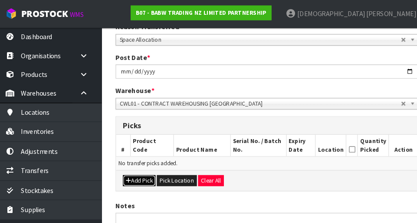
click at [141, 166] on button "Add Pick" at bounding box center [139, 170] width 31 height 10
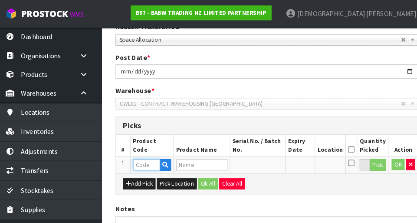
paste input "32648"
type input "32648"
type input "GRANNY BINGO"
type input "32648"
click at [260, 153] on button "Pick" at bounding box center [364, 155] width 15 height 11
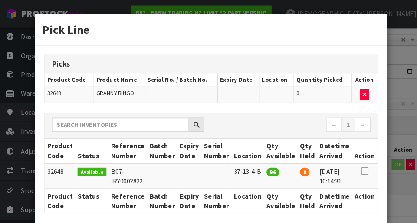
click at [260, 161] on icon at bounding box center [352, 161] width 7 height 0
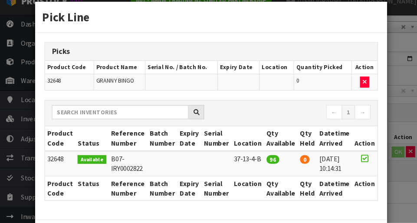
scroll to position [39, 0]
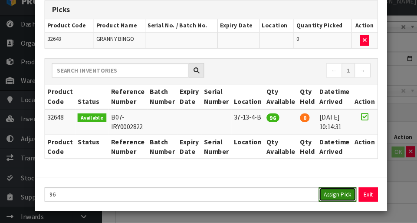
click at [260, 191] on button "Assign Pick" at bounding box center [327, 195] width 36 height 13
type input "96"
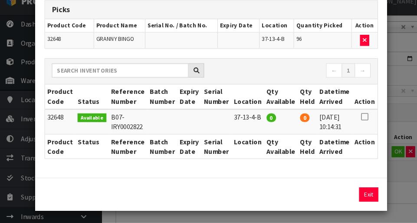
click at [260, 169] on div "Pick Line Picks Product Code Product Name Serial No. / Batch No. Expiry Date Lo…" at bounding box center [208, 111] width 417 height 223
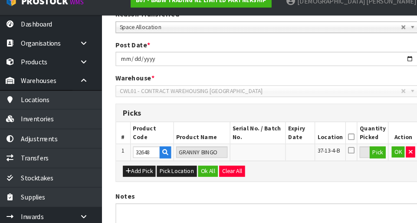
click at [260, 141] on icon at bounding box center [340, 141] width 6 height 0
click at [205, 172] on button "Ok All" at bounding box center [204, 173] width 19 height 10
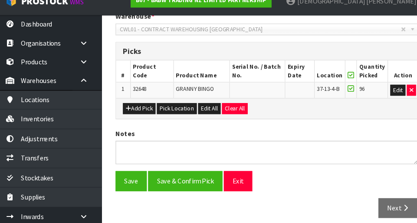
scroll to position [195, 0]
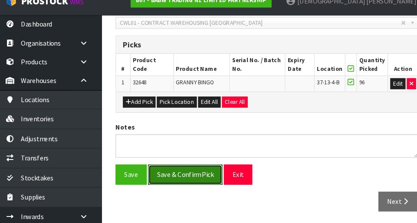
click at [183, 178] on button "Save & Confirm Pick" at bounding box center [183, 176] width 70 height 19
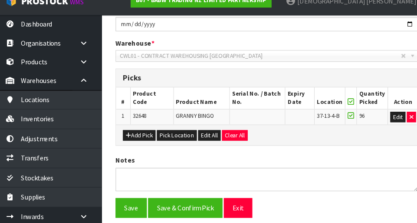
scroll to position [0, 0]
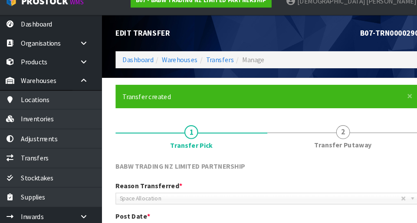
click at [260, 142] on link "2 Transfer Putaway" at bounding box center [333, 140] width 144 height 34
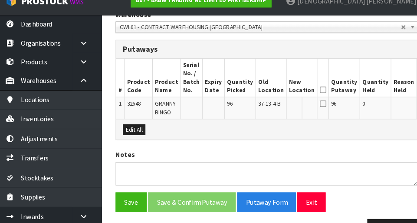
scroll to position [223, 0]
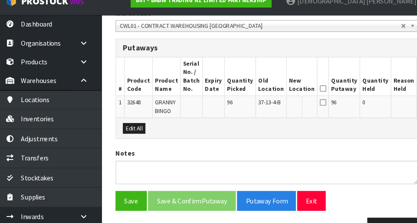
click at [260, 107] on button "Edit" at bounding box center [411, 110] width 14 height 10
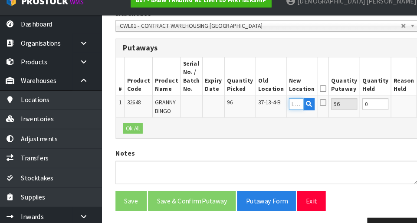
click at [260, 106] on input "text" at bounding box center [288, 110] width 14 height 11
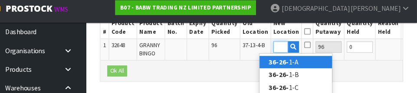
scroll to position [0, 11]
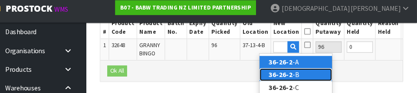
click at [260, 72] on strong "36-26-2" at bounding box center [288, 76] width 23 height 8
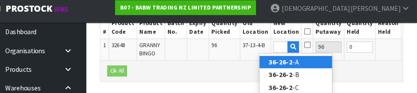
type input "36-26-2-B"
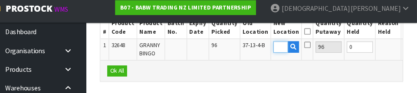
scroll to position [0, 0]
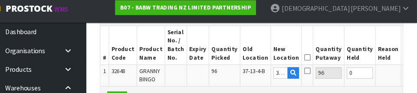
click at [260, 71] on button "OK" at bounding box center [410, 74] width 12 height 10
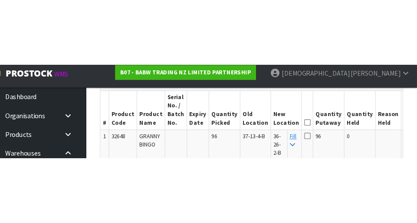
scroll to position [256, 0]
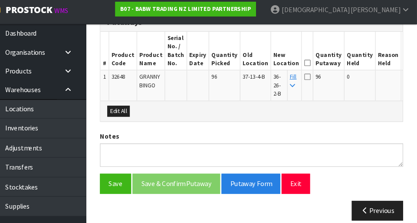
click at [260, 63] on icon at bounding box center [313, 63] width 6 height 0
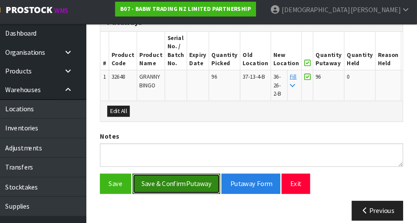
click at [203, 171] on button "Save & Confirm Putaway" at bounding box center [189, 176] width 83 height 19
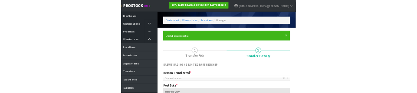
scroll to position [0, 0]
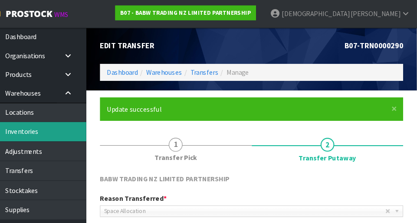
click at [56, 122] on link "Inventories" at bounding box center [52, 124] width 104 height 18
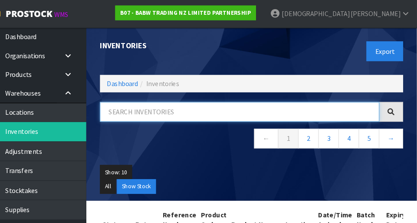
click at [171, 103] on input "text" at bounding box center [249, 105] width 264 height 19
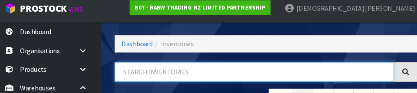
scroll to position [56, 0]
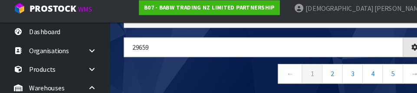
click at [215, 68] on nav "← 1 2 3 4 5 →" at bounding box center [260, 76] width 287 height 21
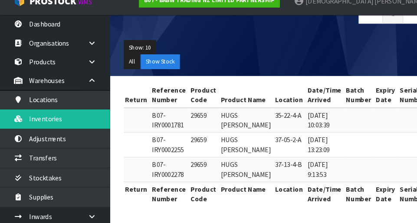
scroll to position [0, 30]
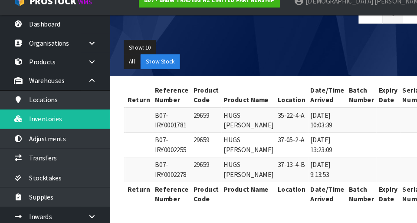
copy td "29659"
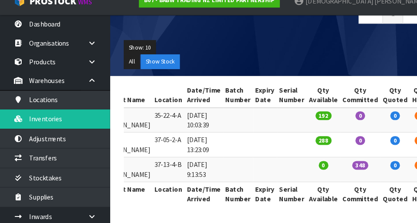
scroll to position [0, 152]
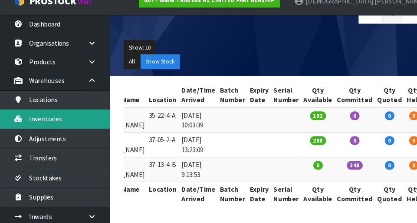
click at [51, 123] on link "Inventories" at bounding box center [52, 124] width 104 height 18
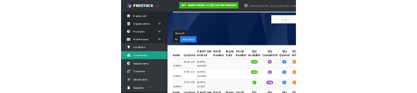
scroll to position [0, 0]
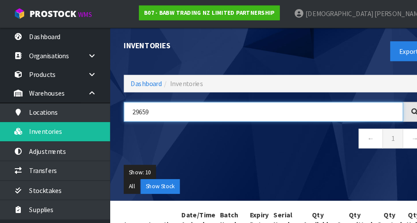
click at [144, 101] on input "29659" at bounding box center [249, 105] width 264 height 19
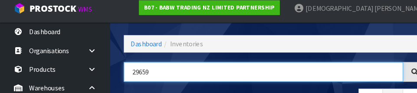
scroll to position [56, 0]
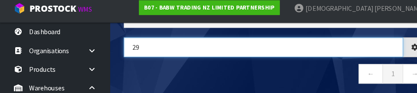
type input "2"
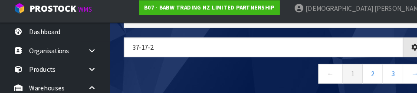
click at [181, 79] on nav "← 1 2 3 →" at bounding box center [260, 76] width 287 height 21
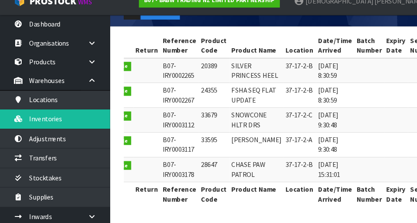
scroll to position [0, 23]
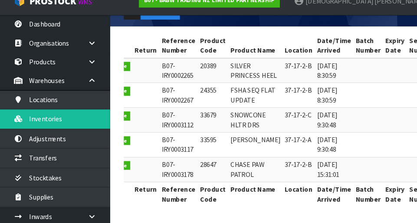
copy td "33595"
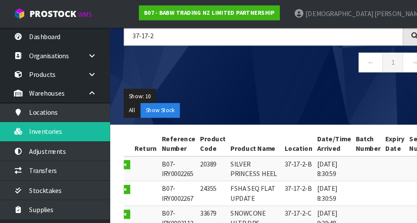
scroll to position [60, 0]
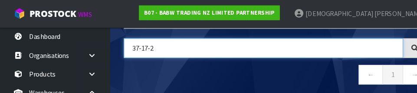
paste input "3595"
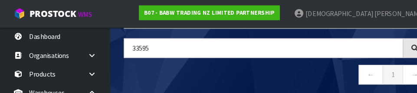
click at [231, 71] on nav "← 1 →" at bounding box center [260, 72] width 287 height 21
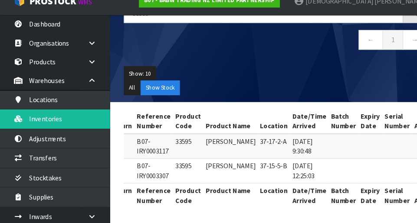
scroll to position [0, 47]
copy td "37-17-2-A"
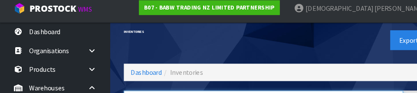
scroll to position [56, 0]
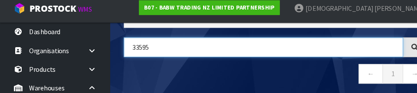
paste input "7-17-2-A"
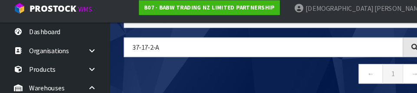
click at [220, 79] on nav "← 1 →" at bounding box center [260, 76] width 287 height 21
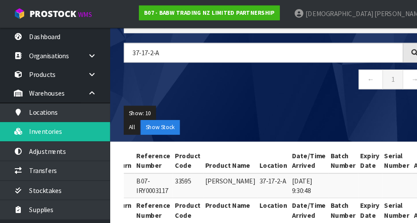
scroll to position [58, 0]
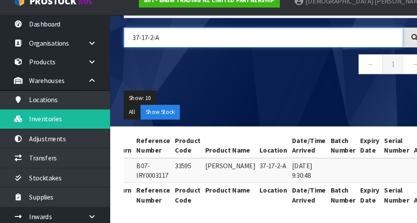
click at [200, 43] on input "37-17-2-A" at bounding box center [249, 47] width 264 height 19
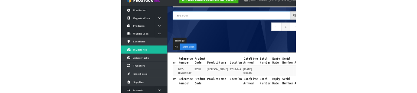
scroll to position [65, 0]
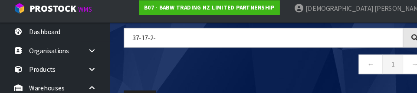
click at [260, 69] on nav "← 1 →" at bounding box center [260, 66] width 287 height 21
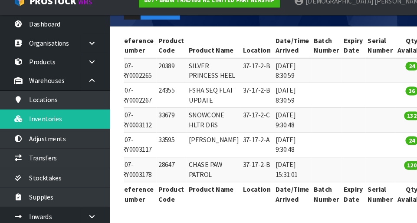
scroll to position [0, 62]
copy td "24355"
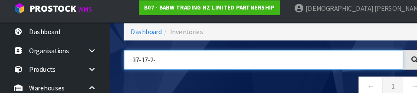
scroll to position [56, 0]
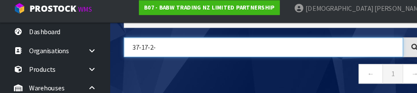
paste input "24355"
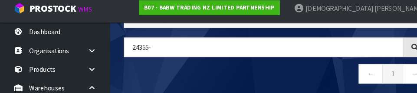
click at [215, 74] on nav "← 1 →" at bounding box center [260, 76] width 287 height 21
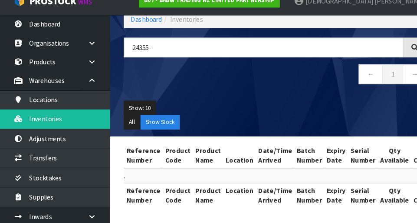
scroll to position [0, 52]
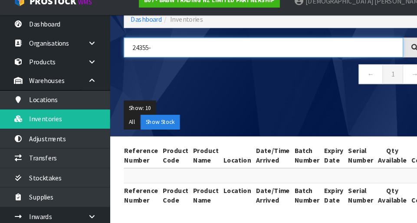
click at [186, 53] on input "24355-" at bounding box center [249, 57] width 264 height 19
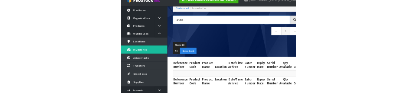
scroll to position [56, 0]
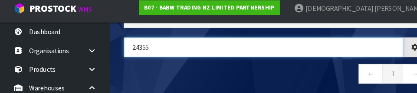
type input "24355"
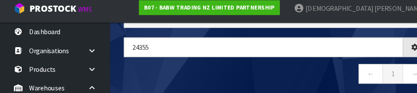
click at [260, 73] on nav "← 1 →" at bounding box center [260, 76] width 287 height 21
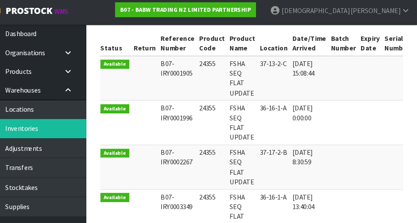
scroll to position [0, 0]
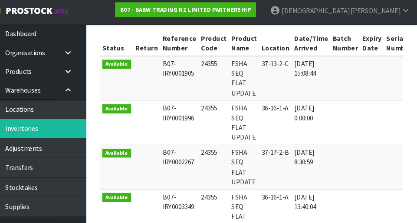
copy td "24355"
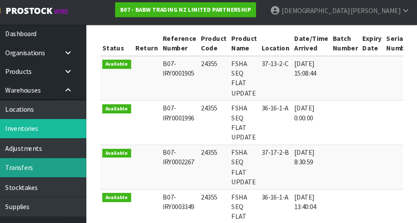
click at [59, 165] on link "Transfers" at bounding box center [52, 161] width 104 height 18
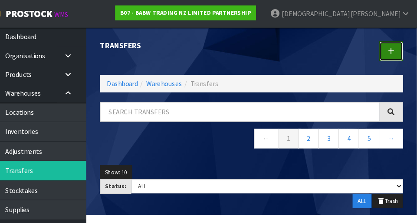
click at [260, 51] on link at bounding box center [392, 48] width 23 height 19
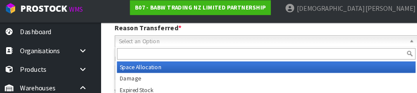
scroll to position [126, 0]
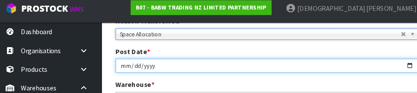
click at [260, 61] on input "[DATE]" at bounding box center [260, 66] width 287 height 13
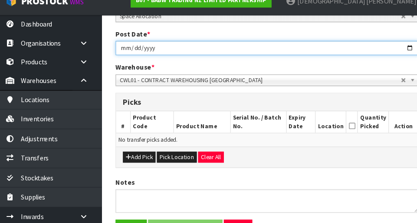
scroll to position [174, 0]
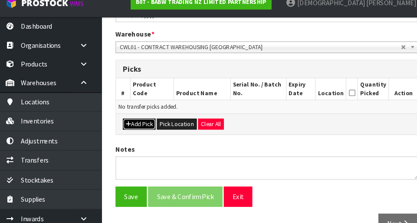
click at [142, 130] on button "Add Pick" at bounding box center [139, 127] width 31 height 10
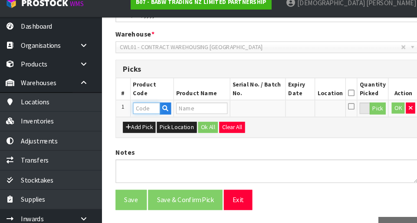
paste input "24355"
type input "24355"
type input "FSHA SEQ FLAT UPDATE"
type input "24355"
click at [260, 114] on button "Pick" at bounding box center [364, 112] width 15 height 11
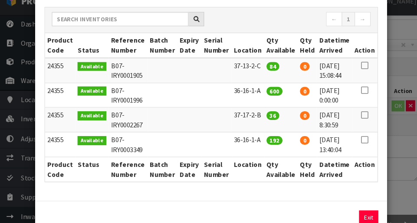
scroll to position [98, 0]
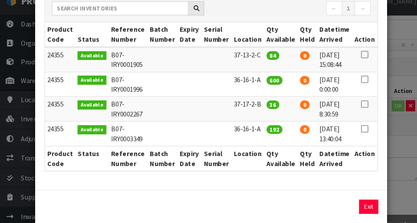
click at [260, 110] on icon at bounding box center [352, 110] width 7 height 0
click at [260, 210] on button "Assign Pick" at bounding box center [327, 206] width 36 height 13
type input "36"
click at [260, 63] on icon at bounding box center [352, 63] width 7 height 0
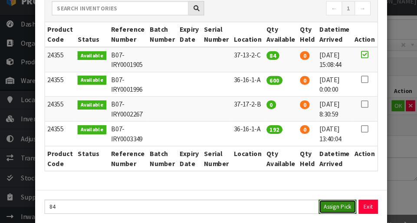
click at [260, 210] on button "Assign Pick" at bounding box center [327, 206] width 36 height 13
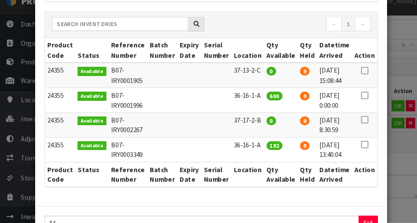
scroll to position [113, 0]
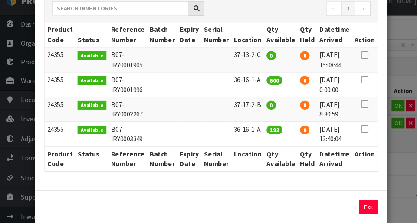
click at [260, 161] on div "Pick Line Picks Product Code Product Name Serial No. / Batch No. Expiry Date Lo…" at bounding box center [208, 111] width 417 height 223
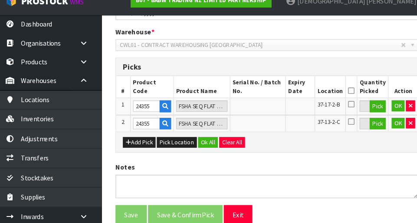
click at [260, 98] on icon at bounding box center [340, 98] width 6 height 0
click at [196, 146] on button "Ok All" at bounding box center [204, 146] width 19 height 10
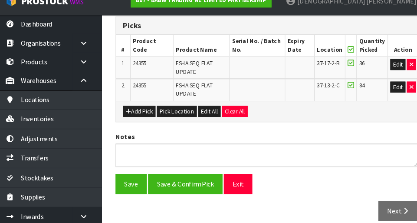
scroll to position [215, 0]
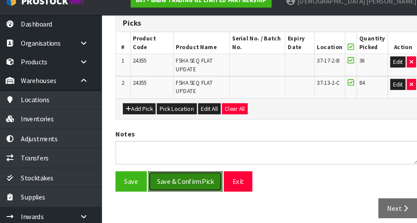
click at [191, 184] on button "Save & Confirm Pick" at bounding box center [183, 183] width 70 height 19
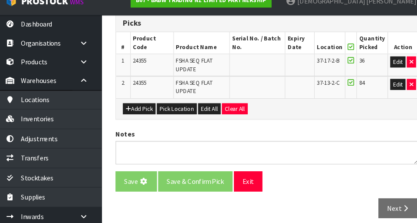
scroll to position [0, 0]
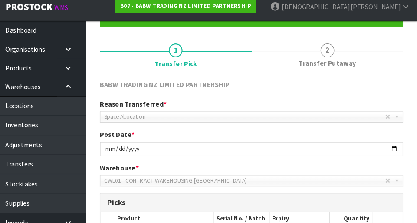
scroll to position [82, 0]
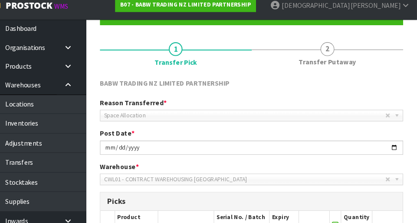
click at [260, 65] on span "Transfer Putaway" at bounding box center [332, 66] width 54 height 9
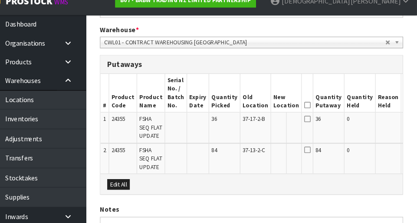
scroll to position [207, 0]
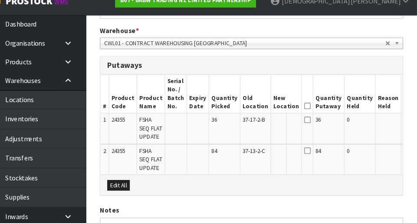
click at [260, 128] on button "Edit" at bounding box center [411, 126] width 14 height 10
click at [260, 126] on input "text" at bounding box center [288, 126] width 14 height 11
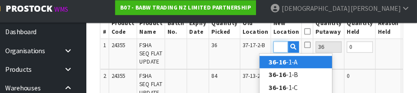
scroll to position [0, 11]
type input "36-16-1-A"
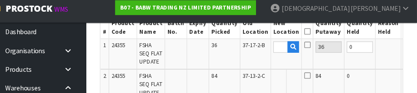
click at [260, 52] on button "OK" at bounding box center [412, 49] width 12 height 10
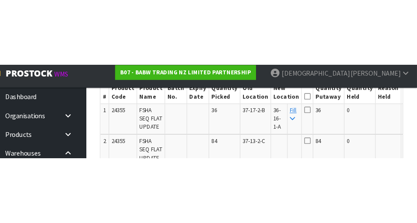
scroll to position [284, 0]
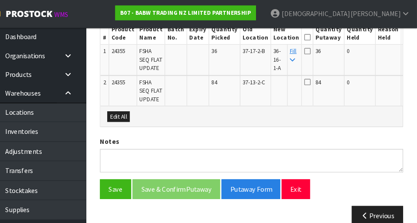
click at [260, 55] on icon at bounding box center [299, 57] width 5 height 6
click at [260, 35] on icon at bounding box center [313, 35] width 6 height 0
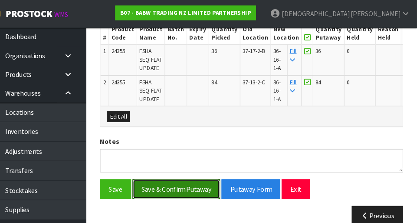
click at [190, 188] on button "Save & Confirm Putaway" at bounding box center [189, 178] width 83 height 19
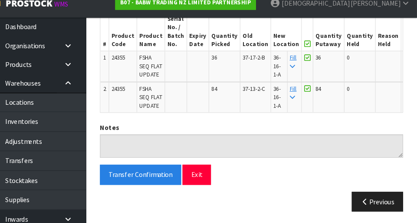
scroll to position [282, 0]
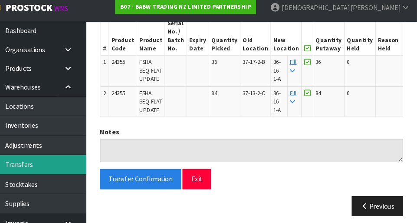
click at [53, 163] on link "Transfers" at bounding box center [52, 161] width 104 height 18
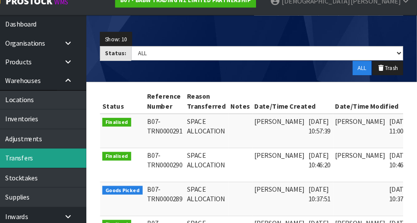
scroll to position [131, 0]
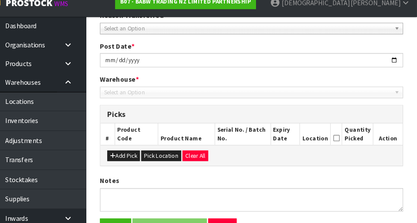
scroll to position [176, 0]
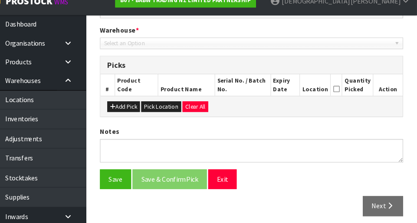
type input "[DATE]"
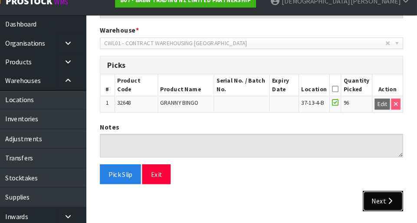
click at [260, 196] on button "Next" at bounding box center [385, 201] width 38 height 19
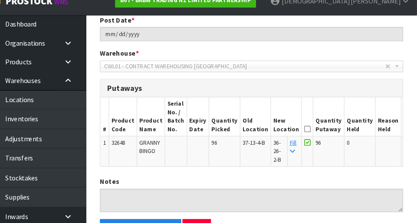
scroll to position [157, 0]
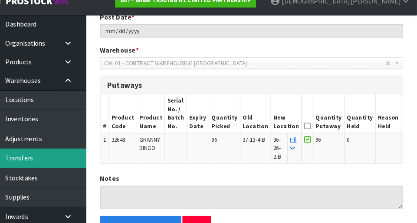
click at [52, 160] on link "Transfers" at bounding box center [52, 161] width 104 height 18
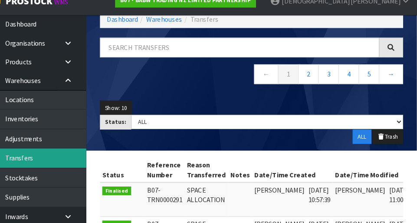
scroll to position [157, 0]
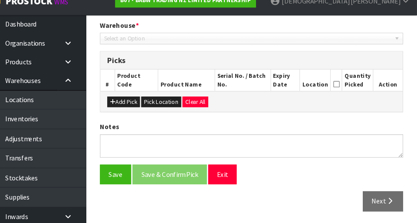
type input "[DATE]"
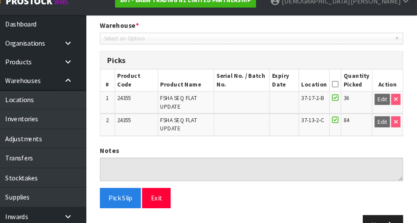
scroll to position [203, 0]
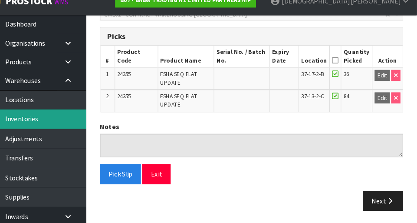
click at [55, 119] on link "Inventories" at bounding box center [52, 124] width 104 height 18
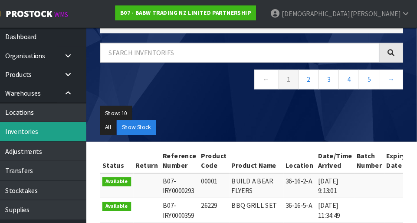
scroll to position [51, 0]
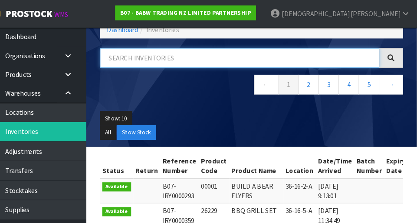
click at [162, 56] on input "text" at bounding box center [249, 55] width 264 height 19
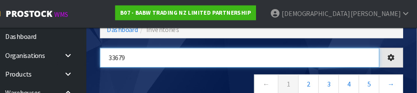
click at [229, 62] on input "33679" at bounding box center [249, 55] width 264 height 19
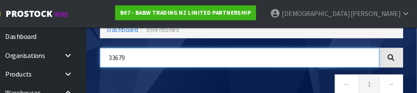
type input "33679"
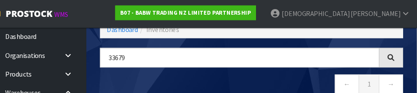
click at [260, 79] on nav "← 1 →" at bounding box center [260, 81] width 287 height 21
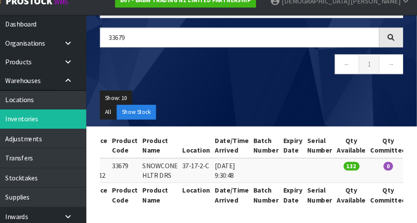
scroll to position [0, 0]
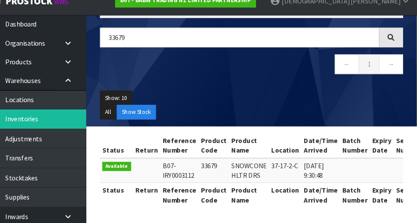
copy tr "33679 SNOWCONE HLTR DRS"
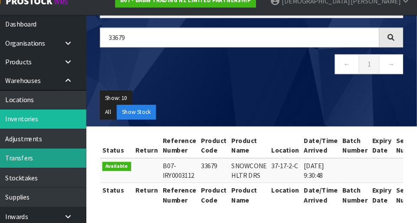
click at [62, 158] on link "Transfers" at bounding box center [52, 161] width 104 height 18
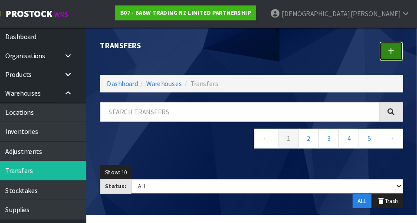
click at [260, 53] on link at bounding box center [392, 48] width 23 height 19
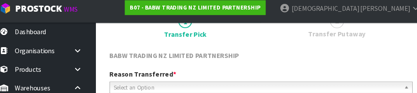
scroll to position [126, 0]
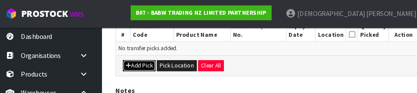
click at [139, 64] on button "Add Pick" at bounding box center [139, 62] width 31 height 10
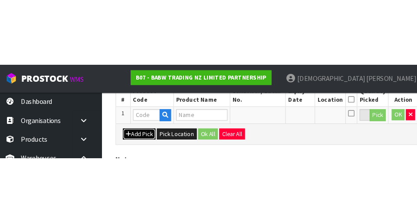
scroll to position [195, 0]
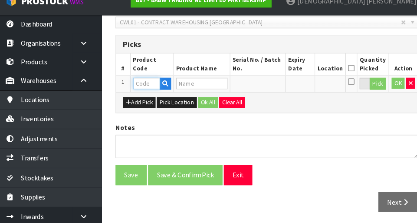
paste input "33679 SNOWCONE HLTR DRS"
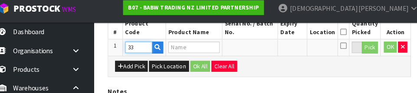
scroll to position [0, 0]
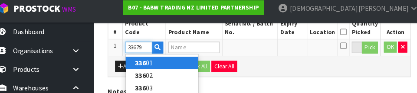
type input "33679"
click at [260, 59] on div "Add Pick Pick Location Ok All Clear All" at bounding box center [261, 68] width 286 height 20
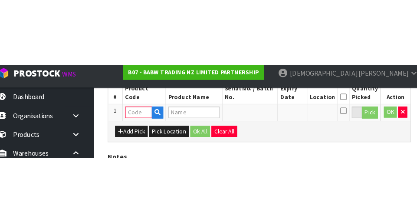
scroll to position [195, 0]
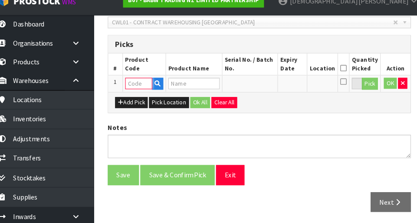
click at [142, 90] on input "text" at bounding box center [147, 90] width 26 height 11
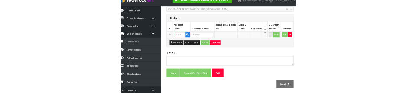
scroll to position [203, 0]
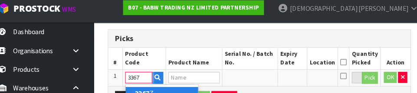
type input "33679"
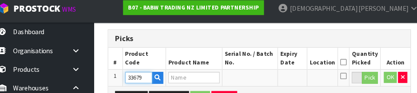
type input "SNOWCONE HLTR DRS"
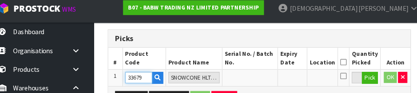
type input "33679"
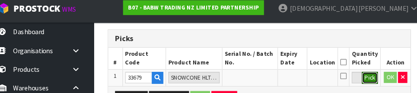
click at [260, 79] on button "Pick" at bounding box center [364, 78] width 15 height 11
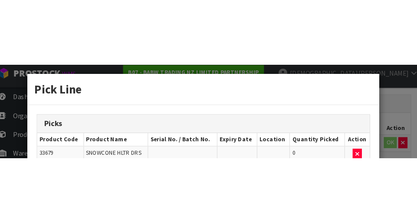
scroll to position [195, 0]
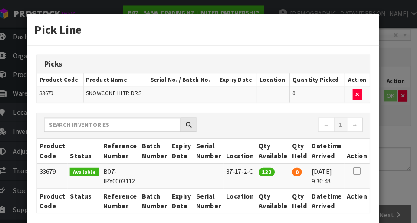
click at [260, 161] on icon at bounding box center [352, 161] width 7 height 0
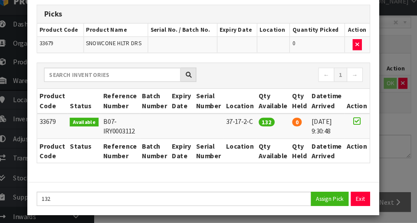
scroll to position [36, 0]
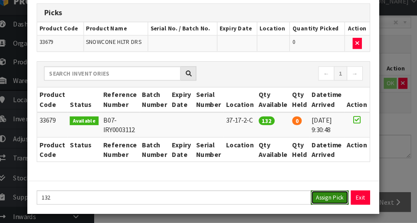
click at [260, 200] on button "Assign Pick" at bounding box center [327, 198] width 36 height 13
type input "132"
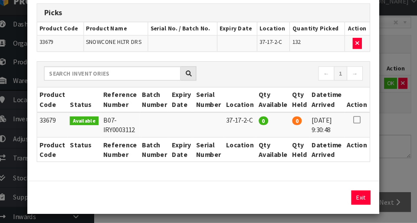
click at [260, 149] on div "Pick Line Picks Product Code Product Name Serial No. / Batch No. Expiry Date Lo…" at bounding box center [208, 111] width 417 height 223
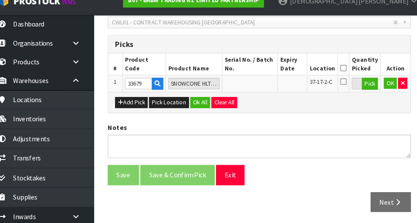
click at [260, 76] on icon at bounding box center [340, 76] width 6 height 0
click at [203, 108] on button "Ok All" at bounding box center [204, 109] width 19 height 10
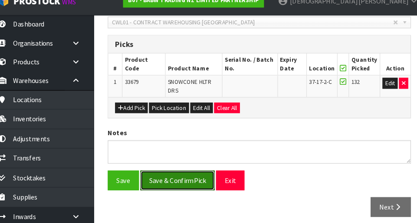
click at [188, 180] on button "Save & Confirm Pick" at bounding box center [183, 182] width 70 height 19
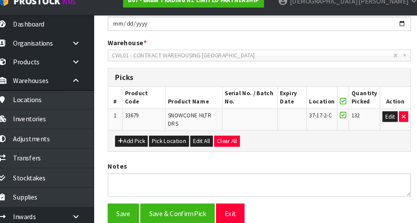
scroll to position [0, 0]
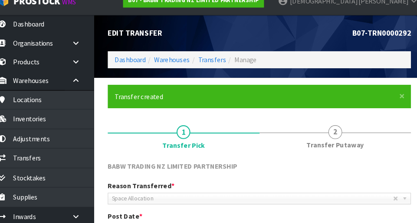
click at [260, 141] on span "2" at bounding box center [332, 136] width 13 height 13
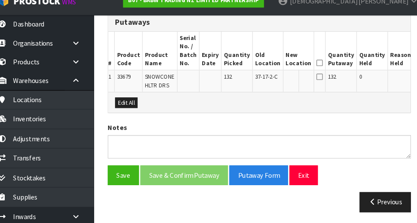
scroll to position [248, 0]
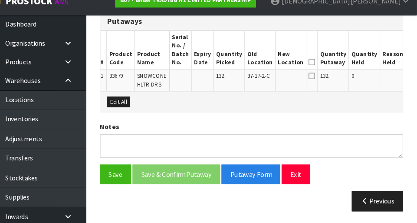
click at [260, 81] on button "Edit" at bounding box center [416, 85] width 14 height 10
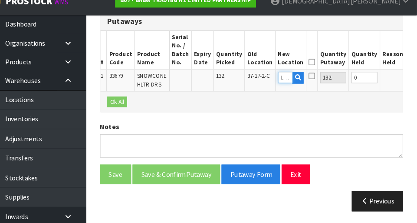
click at [260, 85] on input "text" at bounding box center [292, 85] width 14 height 11
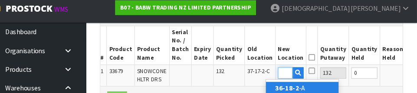
scroll to position [0, 13]
type input "36-18-2-B"
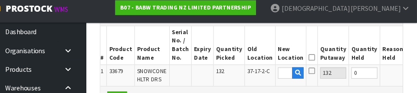
click at [260, 75] on button "OK" at bounding box center [415, 74] width 12 height 10
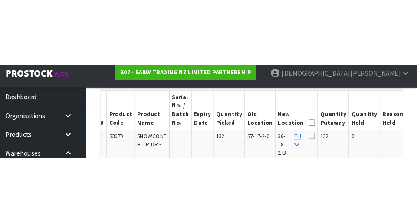
scroll to position [256, 0]
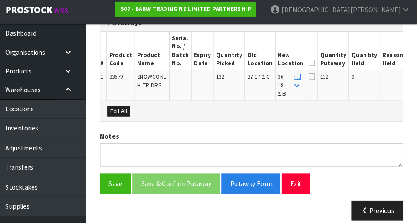
click at [260, 63] on icon at bounding box center [318, 63] width 6 height 0
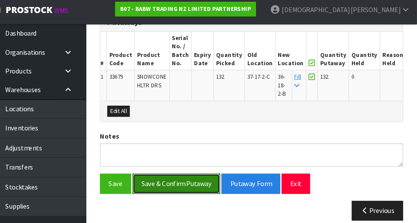
click at [193, 176] on button "Save & Confirm Putaway" at bounding box center [189, 176] width 83 height 19
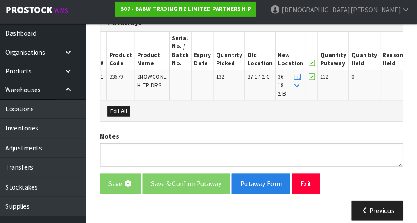
scroll to position [0, 0]
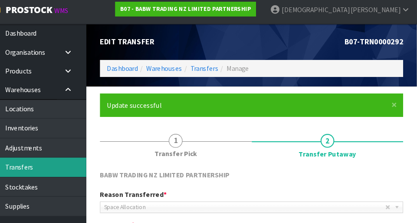
click at [60, 157] on link "Transfers" at bounding box center [52, 161] width 104 height 18
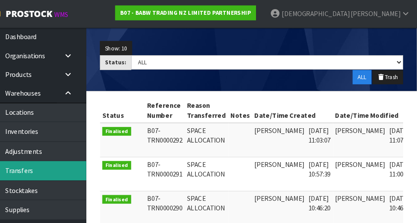
scroll to position [115, 0]
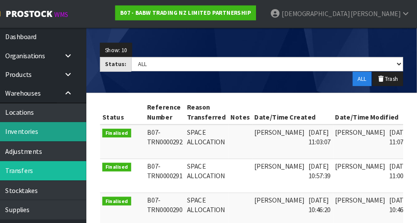
click at [61, 126] on link "Inventories" at bounding box center [52, 124] width 104 height 18
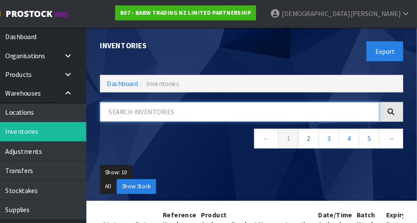
click at [177, 108] on input "text" at bounding box center [249, 105] width 264 height 19
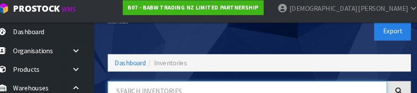
scroll to position [56, 0]
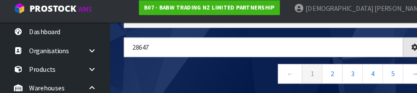
click at [213, 75] on nav "← 1 2 3 4 5 →" at bounding box center [260, 76] width 287 height 21
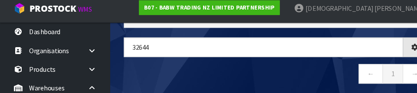
click at [181, 70] on nav "← 1 →" at bounding box center [260, 76] width 287 height 21
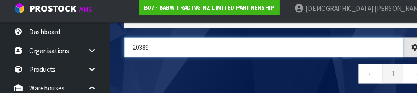
type input "20389"
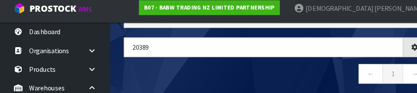
click at [222, 73] on nav "← 1 →" at bounding box center [260, 76] width 287 height 21
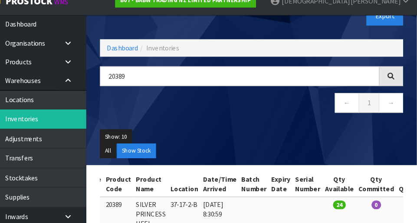
scroll to position [32, 0]
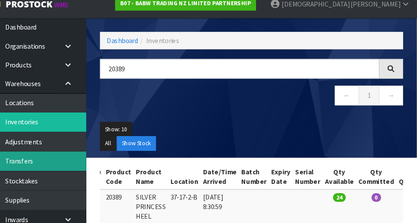
click at [52, 164] on link "Transfers" at bounding box center [52, 161] width 104 height 18
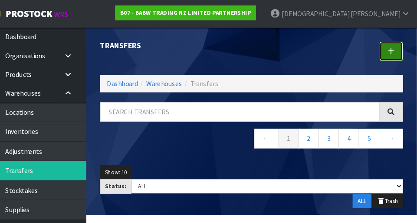
click at [260, 50] on icon at bounding box center [393, 48] width 6 height 7
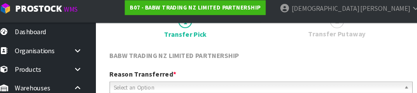
scroll to position [126, 0]
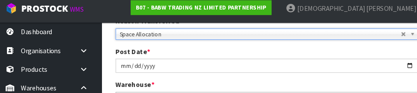
click at [260, 85] on div "Warehouse * 01 - CONTRACT WAREHOUSING MAIN 02 - CONTRACT WAREHOUSING NO 2 CHC -…" at bounding box center [261, 91] width 300 height 22
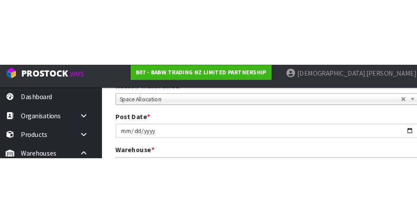
scroll to position [131, 0]
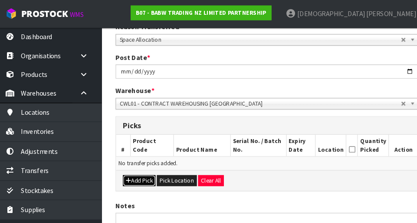
click at [148, 171] on button "Add Pick" at bounding box center [139, 170] width 31 height 10
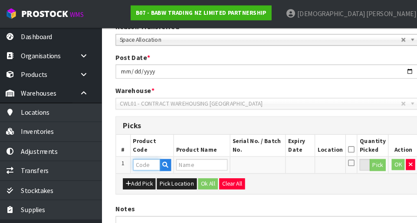
paste input "33679 SNOWCONE HLTR DRS"
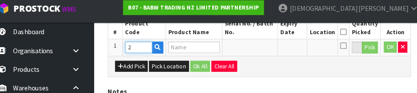
scroll to position [0, 0]
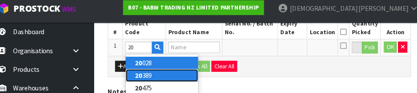
click at [160, 79] on link "20 389" at bounding box center [168, 76] width 69 height 12
type input "20389"
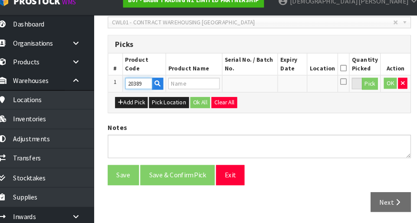
type input "SILVER PRINCESS HEEL"
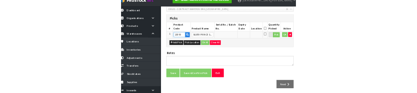
scroll to position [203, 0]
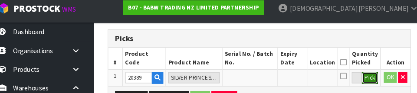
click at [260, 81] on button "Pick" at bounding box center [364, 78] width 15 height 11
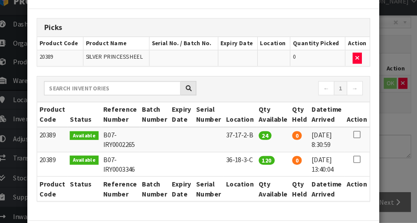
scroll to position [23, 0]
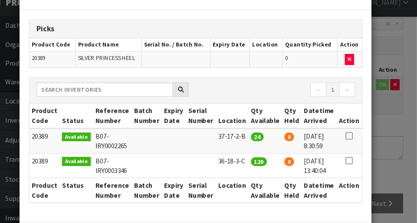
click at [260, 139] on icon at bounding box center [352, 139] width 7 height 0
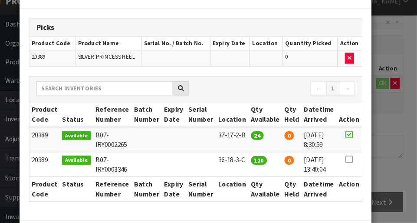
scroll to position [62, 0]
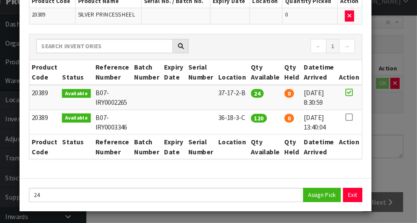
copy td "36-18-3-C"
click at [260, 196] on button "Assign Pick" at bounding box center [327, 195] width 36 height 13
type input "24"
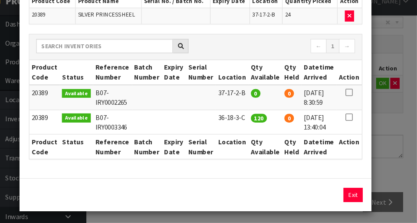
click at [260, 165] on div "Pick Line Picks Product Code Product Name Serial No. / Batch No. Expiry Date Lo…" at bounding box center [208, 111] width 417 height 223
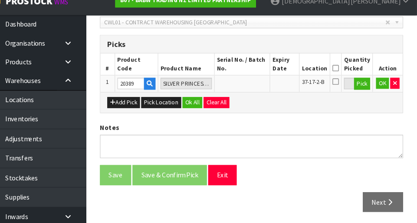
click at [260, 77] on icon at bounding box center [340, 76] width 6 height 0
click at [203, 111] on button "Ok All" at bounding box center [204, 109] width 19 height 10
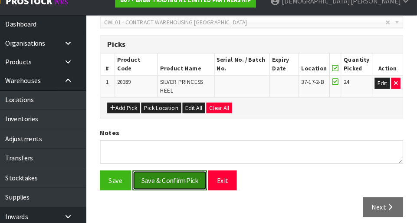
click at [173, 182] on button "Save & Confirm Pick" at bounding box center [183, 182] width 70 height 19
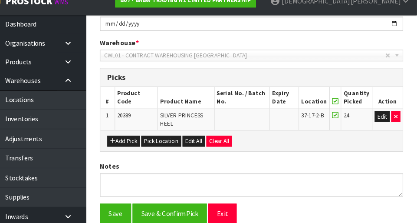
scroll to position [0, 0]
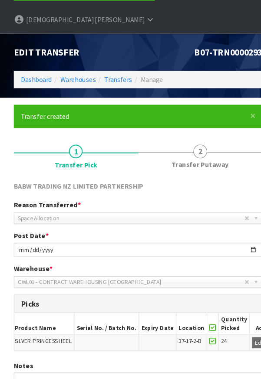
scroll to position [27, 0]
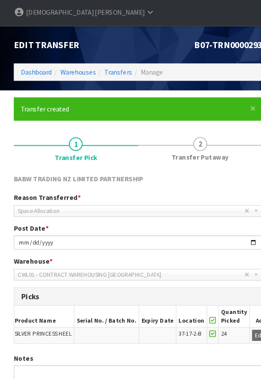
click at [189, 164] on span "Transfer Putaway" at bounding box center [189, 168] width 54 height 9
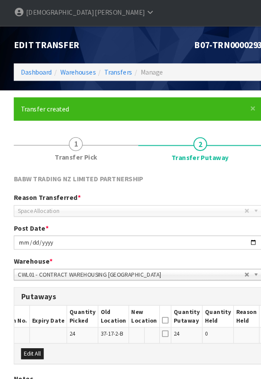
click at [247, 332] on button "Edit" at bounding box center [254, 337] width 14 height 10
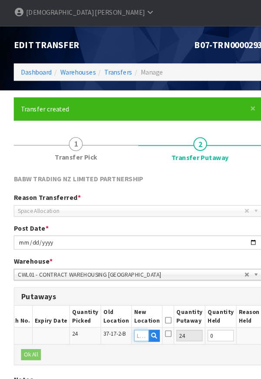
paste input "36-18-3-C"
type input "36-18-3-C"
click at [156, 323] on icon at bounding box center [159, 323] width 6 height 0
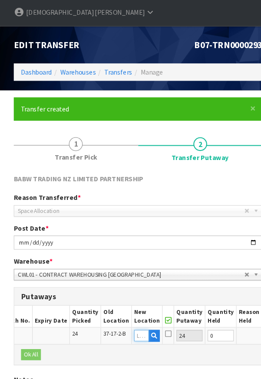
click at [127, 332] on input "text" at bounding box center [134, 337] width 14 height 11
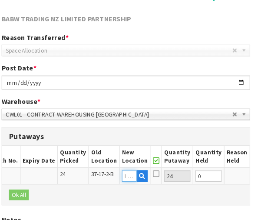
scroll to position [223, 0]
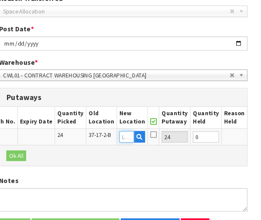
paste input "36-18-3-C"
type input "36-18-3-C"
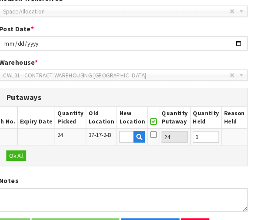
click at [250, 135] on button "OK" at bounding box center [256, 140] width 12 height 10
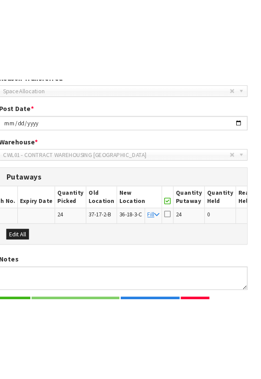
scroll to position [93, 0]
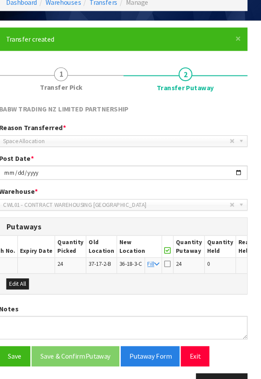
click at [169, 266] on icon at bounding box center [172, 269] width 6 height 7
click at [0, 0] on input "checkbox" at bounding box center [0, 0] width 0 height 0
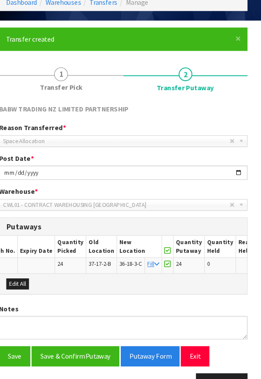
click at [169, 257] on icon at bounding box center [172, 257] width 6 height 0
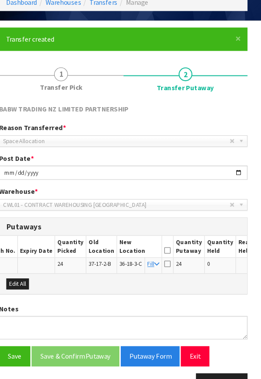
click at [169, 257] on icon at bounding box center [172, 257] width 6 height 0
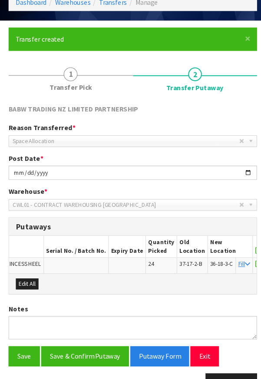
scroll to position [0, 60]
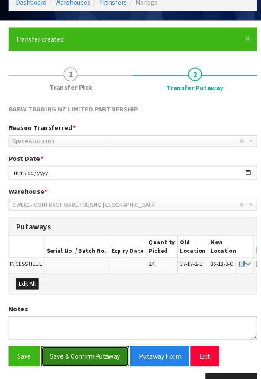
click at [104, 348] on button "Save & Confirm Putaway" at bounding box center [85, 357] width 83 height 19
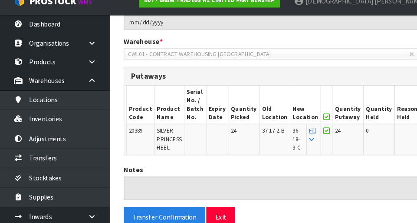
scroll to position [237, 0]
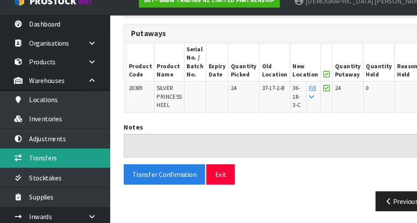
click at [55, 167] on link "Transfers" at bounding box center [52, 161] width 104 height 18
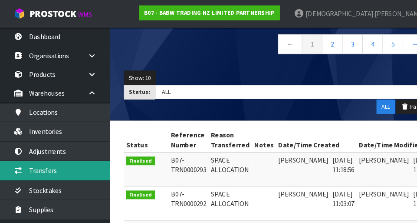
scroll to position [81, 0]
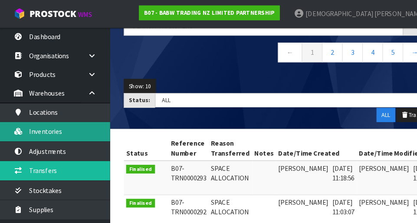
click at [56, 129] on link "Inventories" at bounding box center [52, 124] width 104 height 18
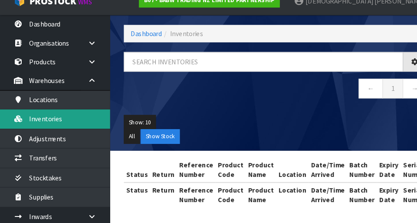
scroll to position [69, 0]
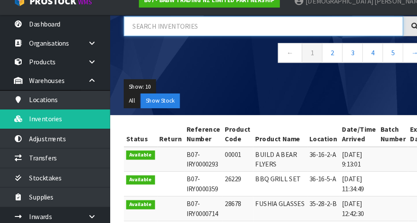
click at [174, 38] on input "text" at bounding box center [249, 36] width 264 height 19
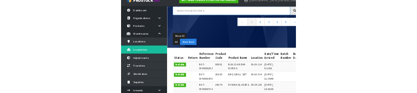
scroll to position [76, 0]
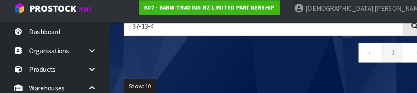
click at [213, 67] on div "37-13-4 ← 1 →" at bounding box center [261, 46] width 300 height 53
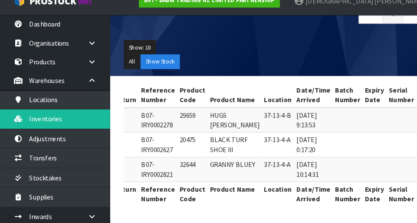
scroll to position [0, 40]
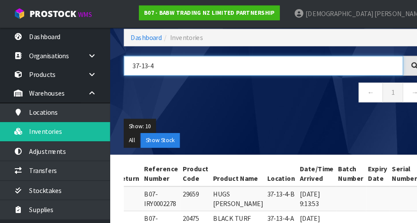
click at [163, 63] on input "37-13-4" at bounding box center [249, 62] width 264 height 19
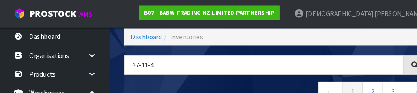
click at [224, 79] on nav "← 1 2 3 →" at bounding box center [260, 88] width 287 height 21
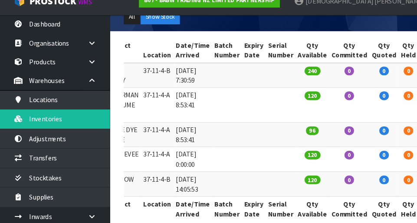
scroll to position [0, 160]
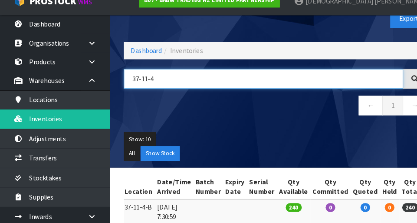
click at [178, 88] on input "37-11-4" at bounding box center [249, 86] width 264 height 19
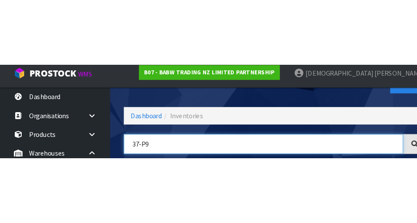
scroll to position [0, 139]
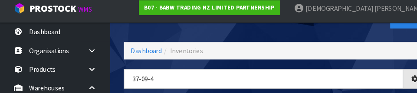
click at [203, 39] on div "Inventories Export" at bounding box center [261, 22] width 300 height 45
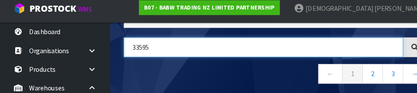
scroll to position [0, 158]
type input "33595"
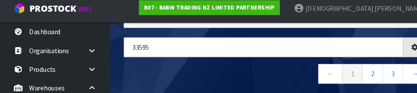
click at [193, 75] on nav "← 1 2 3 →" at bounding box center [260, 76] width 287 height 21
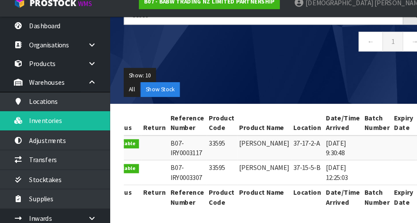
scroll to position [0, 0]
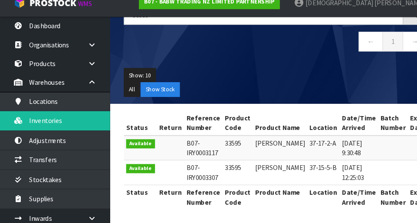
copy td "33595"
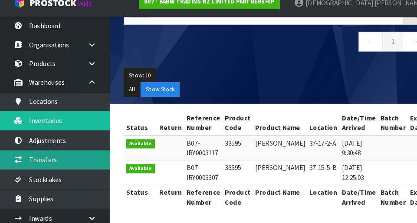
click at [53, 160] on link "Transfers" at bounding box center [52, 161] width 104 height 18
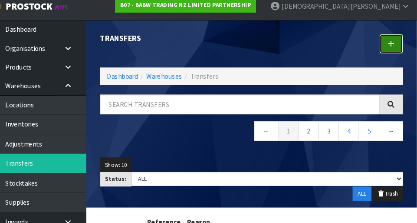
click at [260, 52] on link at bounding box center [392, 48] width 23 height 19
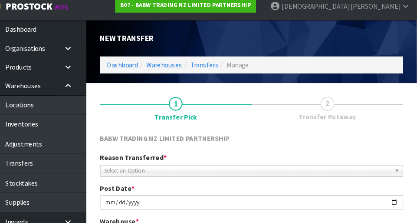
scroll to position [193, 0]
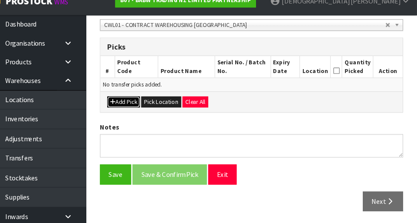
click at [140, 108] on button "Add Pick" at bounding box center [139, 108] width 31 height 10
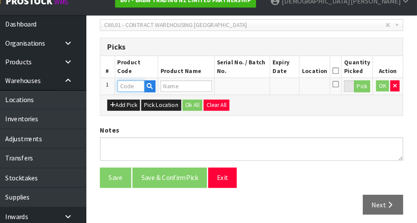
paste input "33595"
type input "33595"
type input "[PERSON_NAME]"
type input "33595"
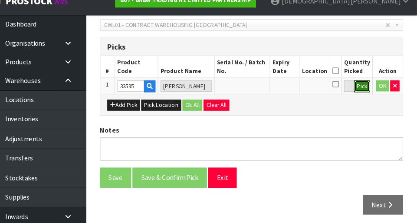
click at [260, 97] on button "Pick" at bounding box center [364, 93] width 15 height 11
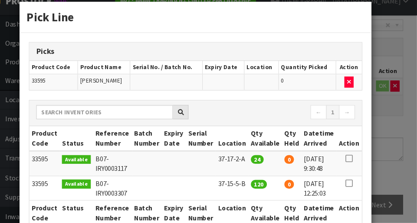
click at [260, 161] on icon at bounding box center [352, 161] width 7 height 0
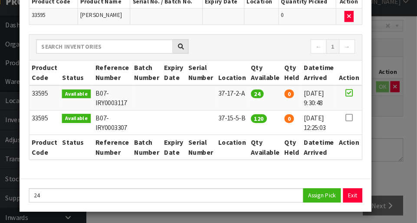
scroll to position [62, 0]
click at [260, 197] on button "Assign Pick" at bounding box center [327, 195] width 36 height 13
type input "24"
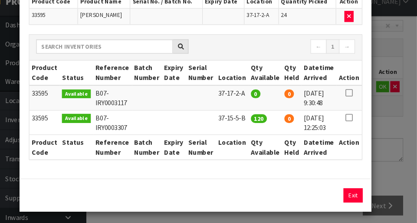
click at [260, 154] on div "Pick Line Picks Product Code Product Name Serial No. / Batch No. Expiry Date Lo…" at bounding box center [208, 111] width 417 height 223
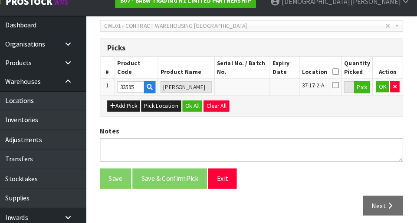
click at [260, 79] on icon at bounding box center [340, 79] width 6 height 0
click at [206, 110] on button "Ok All" at bounding box center [204, 111] width 19 height 10
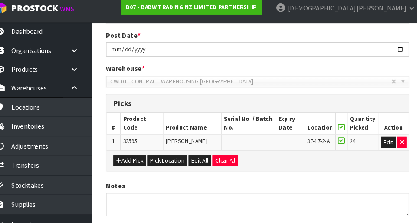
scroll to position [146, 0]
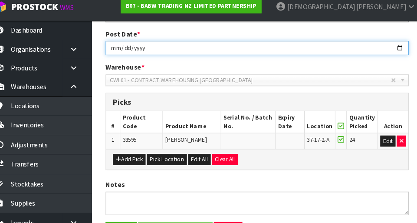
click at [194, 54] on input "[DATE]" at bounding box center [260, 51] width 287 height 13
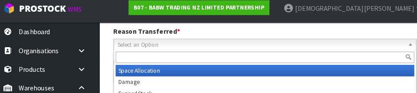
scroll to position [126, 0]
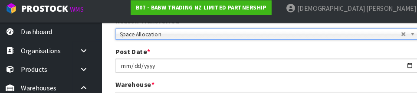
click at [260, 53] on div "Post Date * [DATE]" at bounding box center [261, 61] width 300 height 25
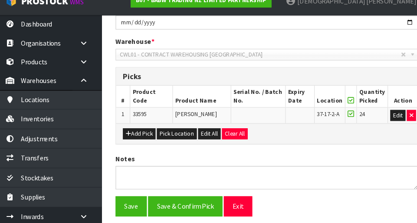
scroll to position [195, 0]
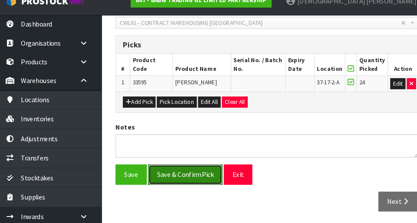
click at [187, 177] on button "Save & Confirm Pick" at bounding box center [183, 176] width 70 height 19
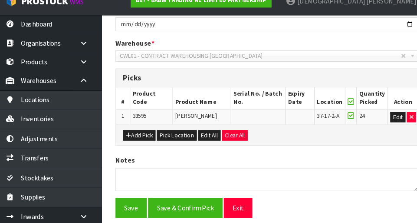
scroll to position [0, 0]
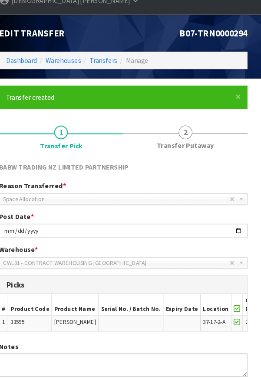
scroll to position [33, 0]
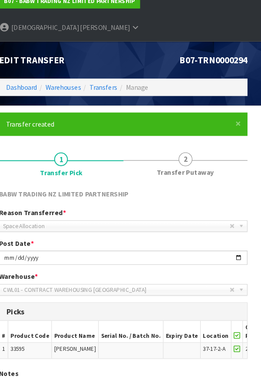
click at [192, 144] on span "2" at bounding box center [189, 150] width 13 height 13
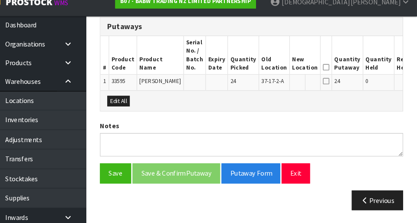
scroll to position [248, 0]
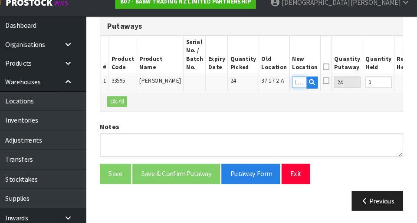
click at [260, 87] on input "text" at bounding box center [306, 88] width 14 height 11
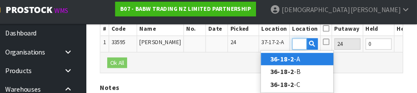
scroll to position [284, 0]
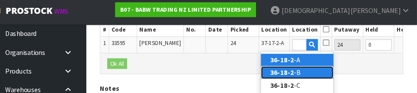
click at [260, 74] on strong "36-18-2" at bounding box center [289, 71] width 23 height 8
type input "36-18-2-B"
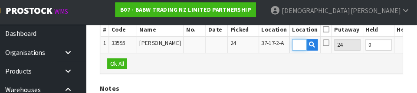
scroll to position [0, 0]
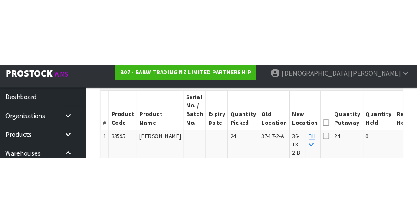
scroll to position [256, 0]
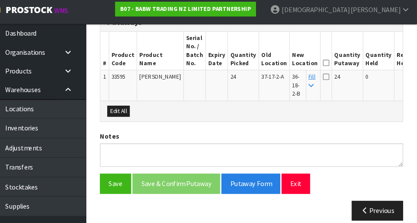
click at [260, 72] on icon at bounding box center [331, 75] width 6 height 7
click at [0, 0] on input "checkbox" at bounding box center [0, 0] width 0 height 0
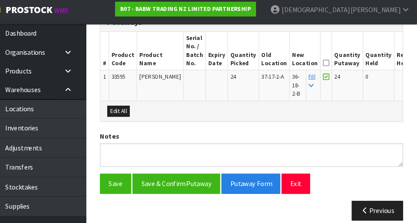
click at [260, 63] on icon at bounding box center [331, 63] width 6 height 0
click at [260, 72] on icon at bounding box center [331, 75] width 6 height 7
click at [0, 0] on input "checkbox" at bounding box center [0, 0] width 0 height 0
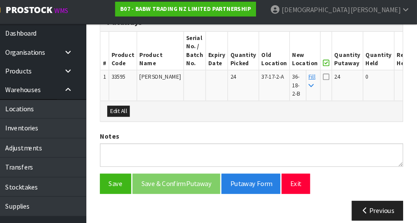
click at [260, 63] on icon at bounding box center [331, 63] width 6 height 0
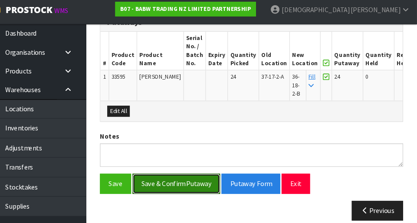
click at [194, 178] on button "Save & Confirm Putaway" at bounding box center [189, 176] width 83 height 19
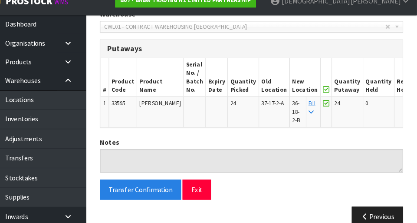
scroll to position [237, 0]
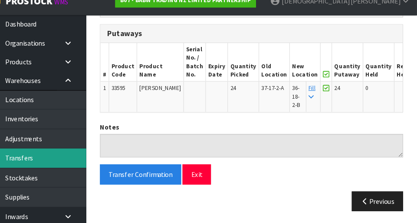
click at [59, 164] on link "Transfers" at bounding box center [52, 161] width 104 height 18
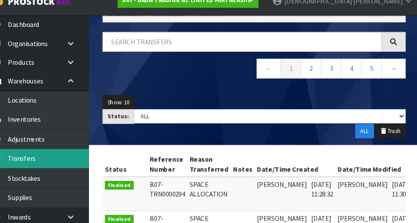
scroll to position [54, 0]
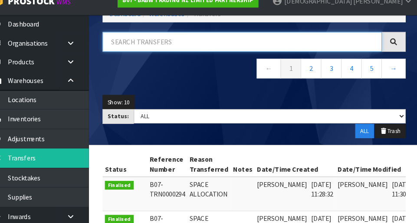
click at [168, 52] on input "text" at bounding box center [249, 51] width 264 height 19
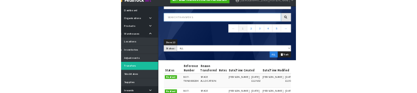
scroll to position [61, 0]
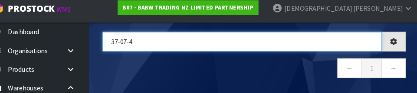
type input "37-07-4"
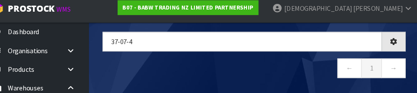
click at [219, 65] on nav "← 1 →" at bounding box center [260, 70] width 287 height 21
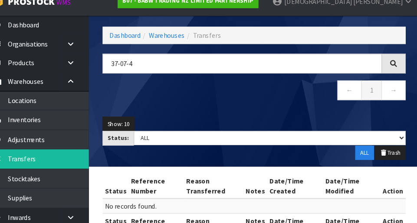
scroll to position [34, 0]
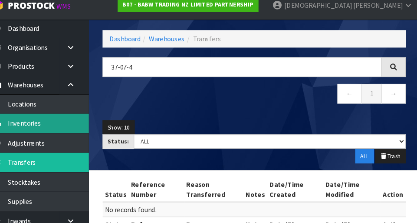
click at [56, 127] on link "Inventories" at bounding box center [52, 124] width 104 height 18
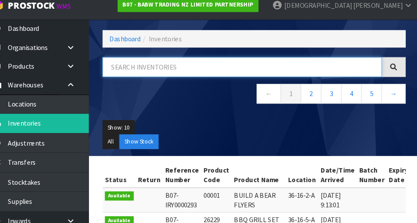
click at [158, 73] on input "text" at bounding box center [249, 71] width 264 height 19
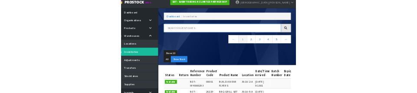
scroll to position [37, 0]
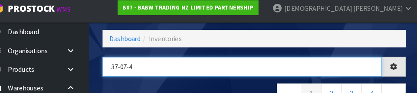
click at [211, 76] on input "37-07-4" at bounding box center [249, 68] width 264 height 19
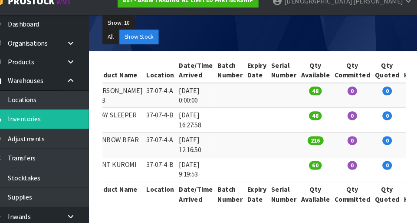
scroll to position [0, 155]
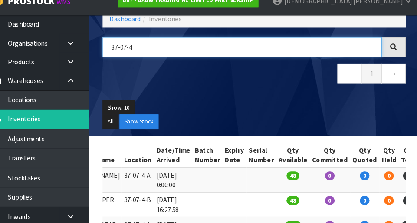
click at [141, 54] on input "37-07-4" at bounding box center [249, 56] width 264 height 19
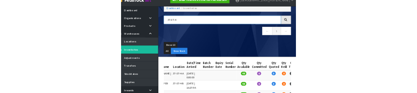
scroll to position [56, 0]
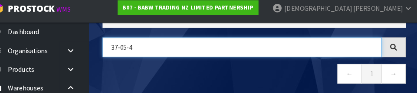
type input "37-05-4"
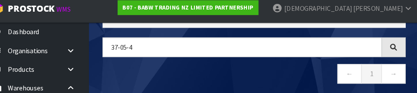
click at [238, 69] on nav "← 1 →" at bounding box center [260, 76] width 287 height 21
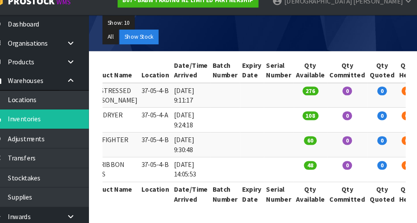
scroll to position [0, 161]
